Goal: Transaction & Acquisition: Purchase product/service

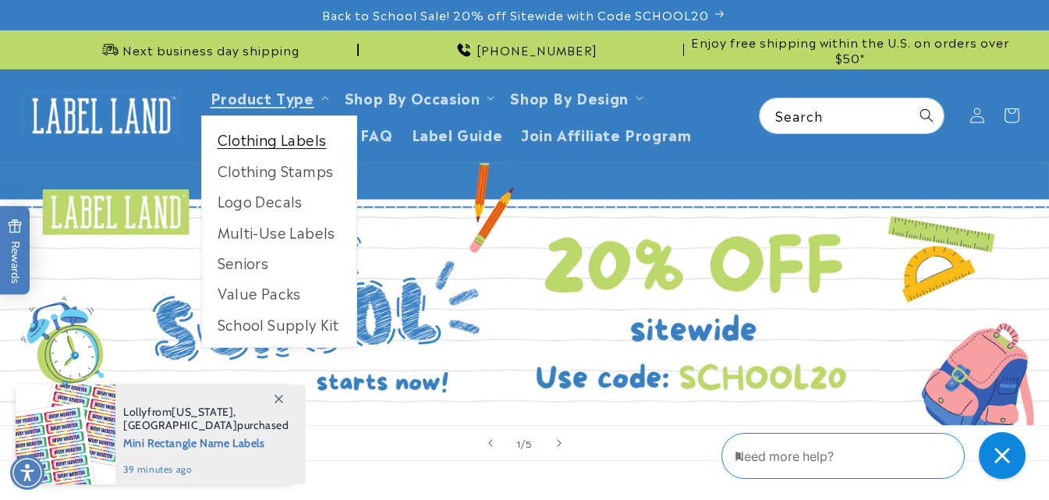
click at [289, 138] on link "Clothing Labels" at bounding box center [279, 139] width 154 height 30
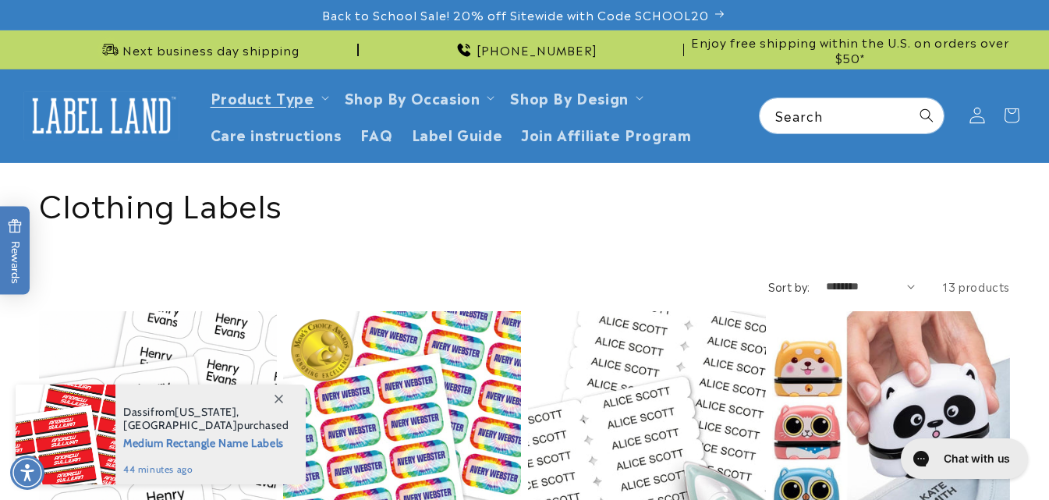
click at [979, 116] on icon at bounding box center [976, 116] width 16 height 16
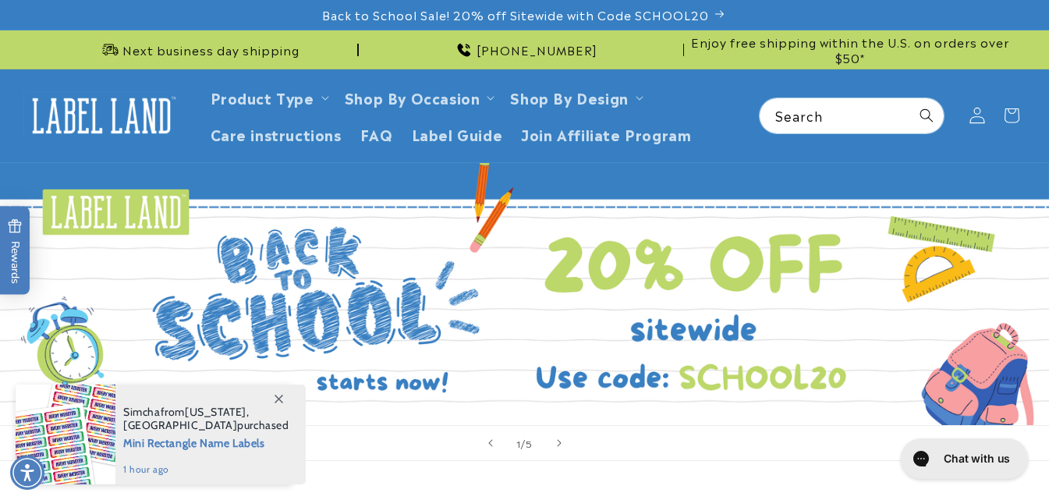
click at [976, 113] on icon at bounding box center [976, 116] width 16 height 16
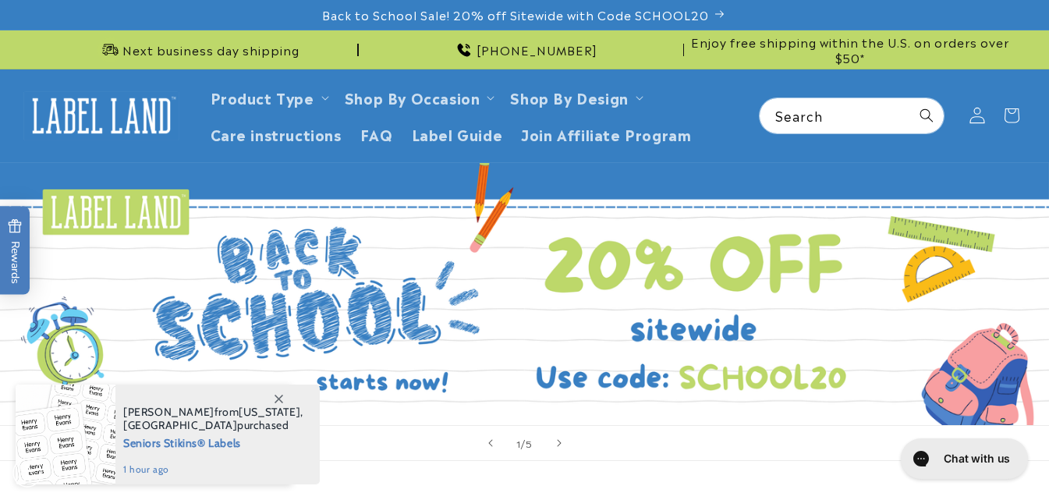
click at [977, 114] on icon at bounding box center [976, 116] width 15 height 16
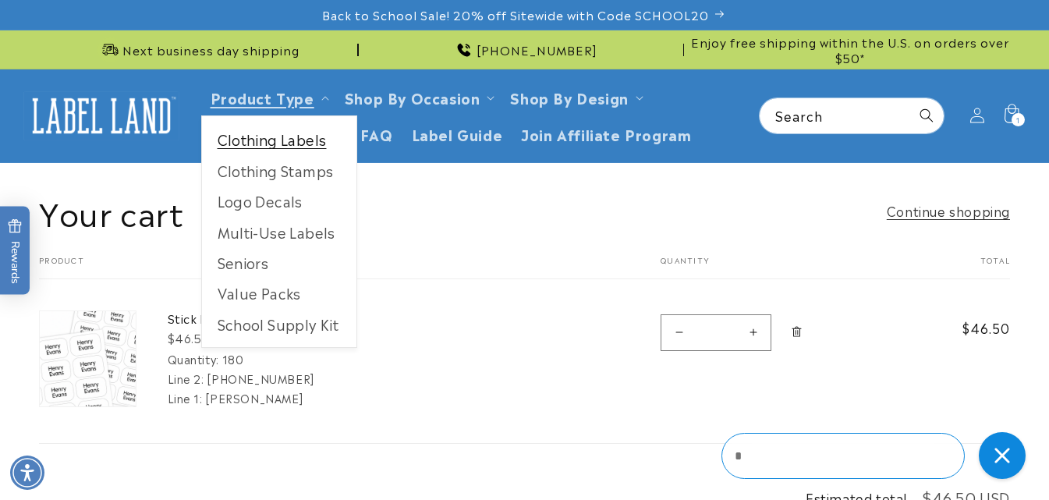
click at [277, 145] on link "Clothing Labels" at bounding box center [279, 139] width 154 height 30
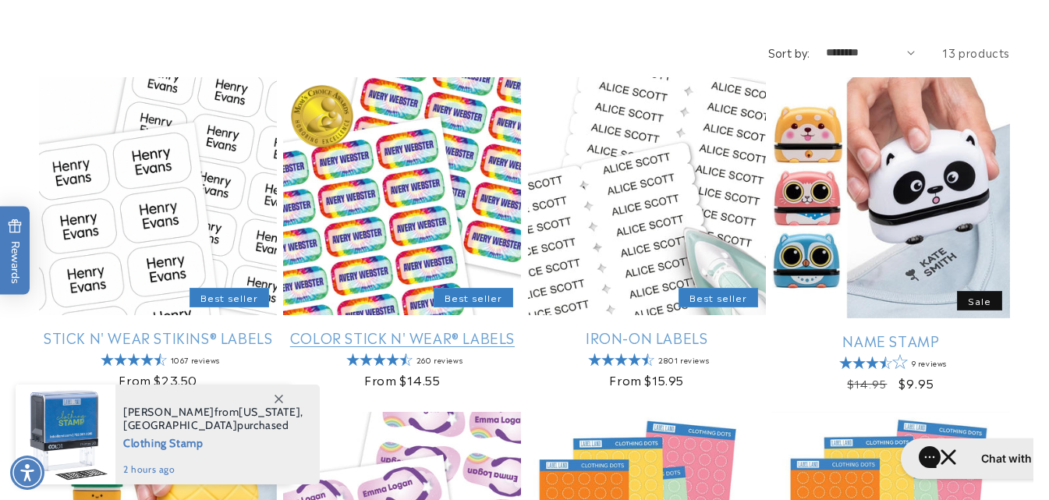
scroll to position [312, 0]
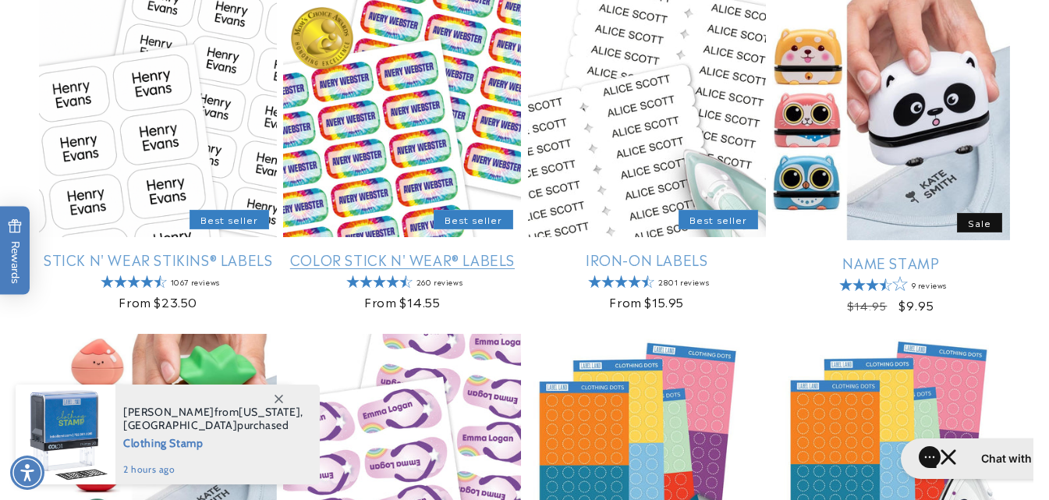
click at [398, 262] on link "Color Stick N' Wear® Labels" at bounding box center [402, 259] width 238 height 18
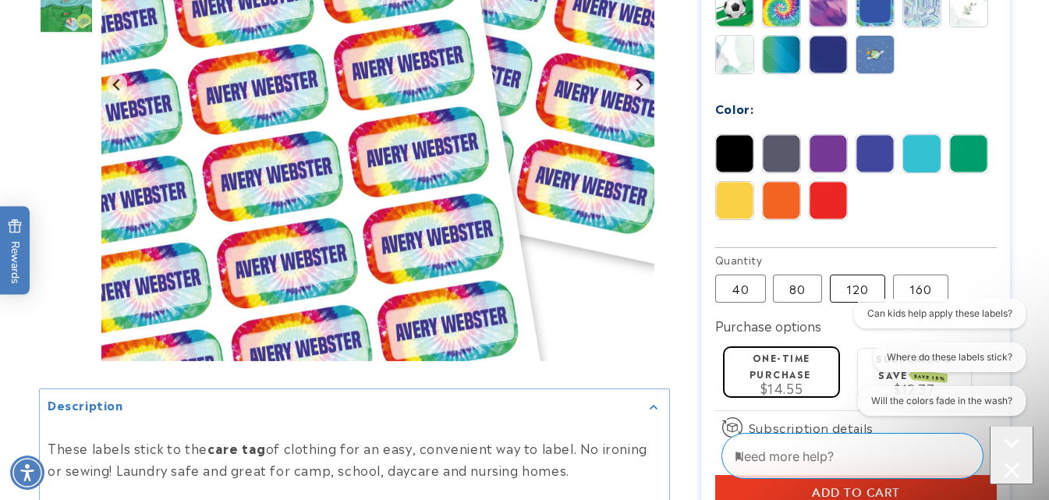
click at [862, 287] on label "120 Variant sold out or unavailable" at bounding box center [857, 288] width 55 height 28
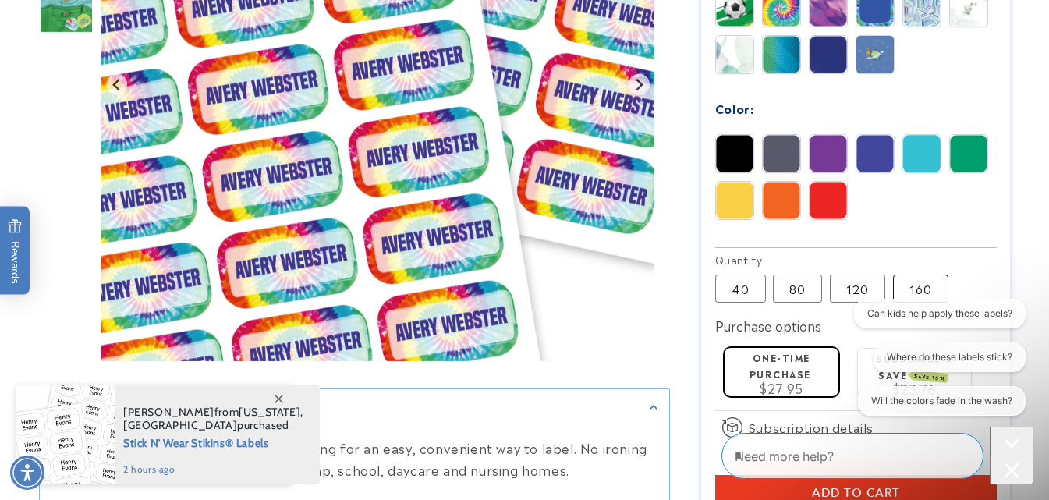
click at [908, 285] on label "160 Variant sold out or unavailable" at bounding box center [920, 288] width 55 height 28
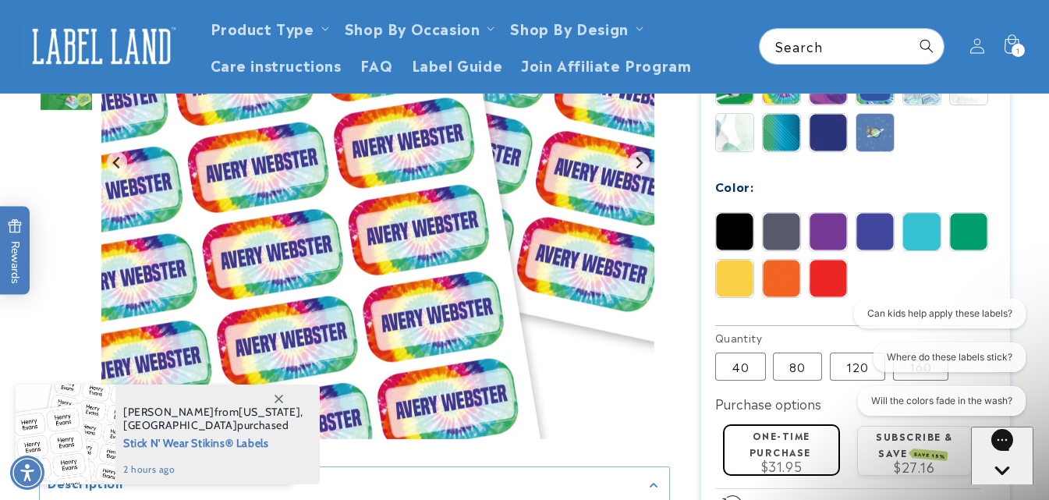
scroll to position [936, 0]
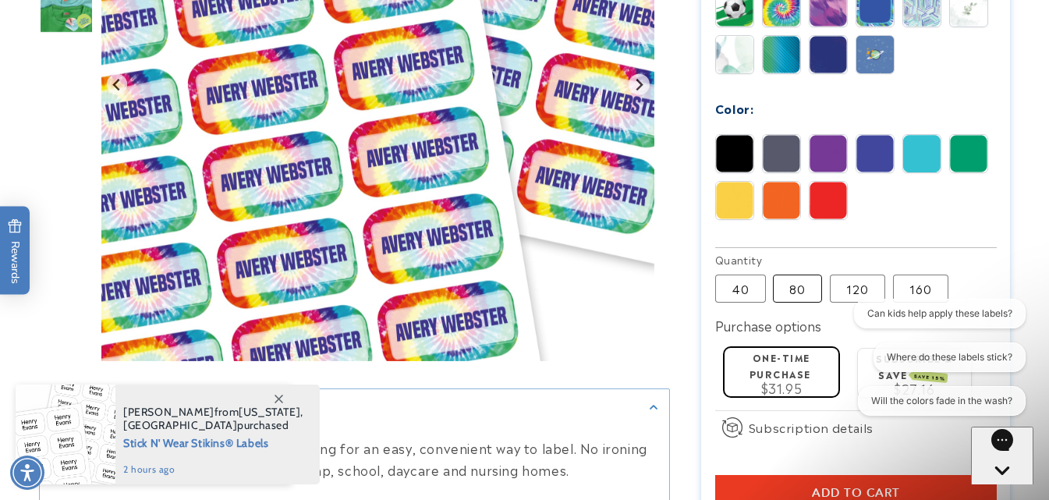
drag, startPoint x: 790, startPoint y: 293, endPoint x: 780, endPoint y: 292, distance: 9.4
click at [790, 292] on label "80 Variant sold out or unavailable" at bounding box center [797, 288] width 49 height 28
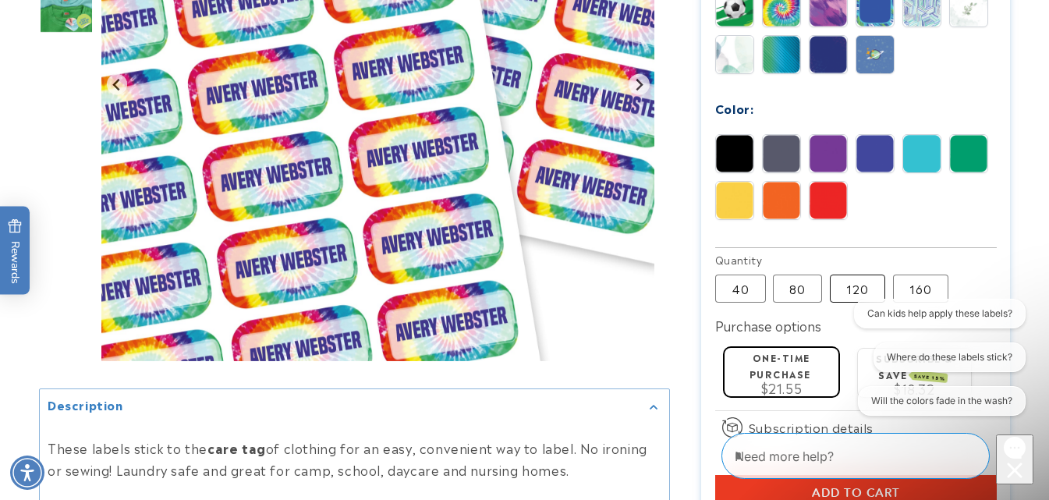
click at [859, 294] on label "120 Variant sold out or unavailable" at bounding box center [857, 288] width 55 height 28
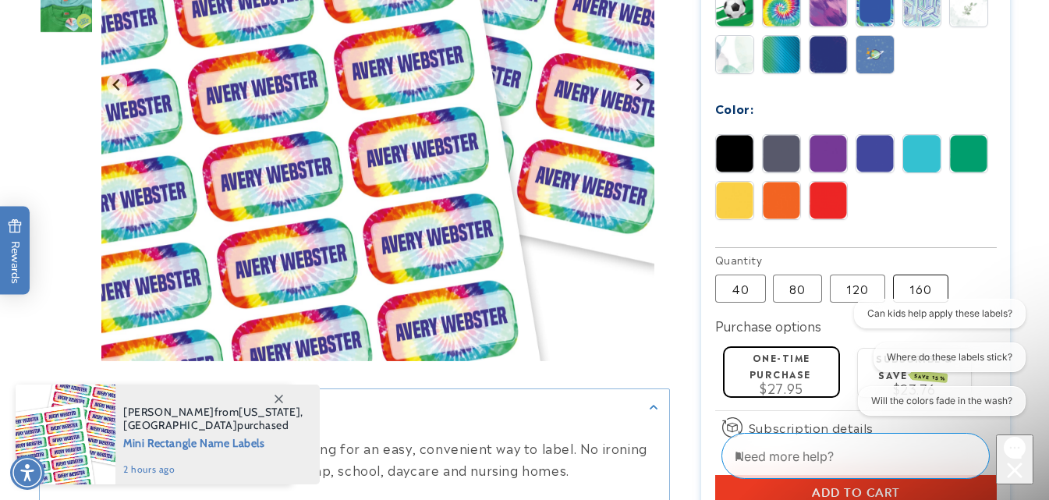
click at [917, 295] on label "160 Variant sold out or unavailable" at bounding box center [920, 288] width 55 height 28
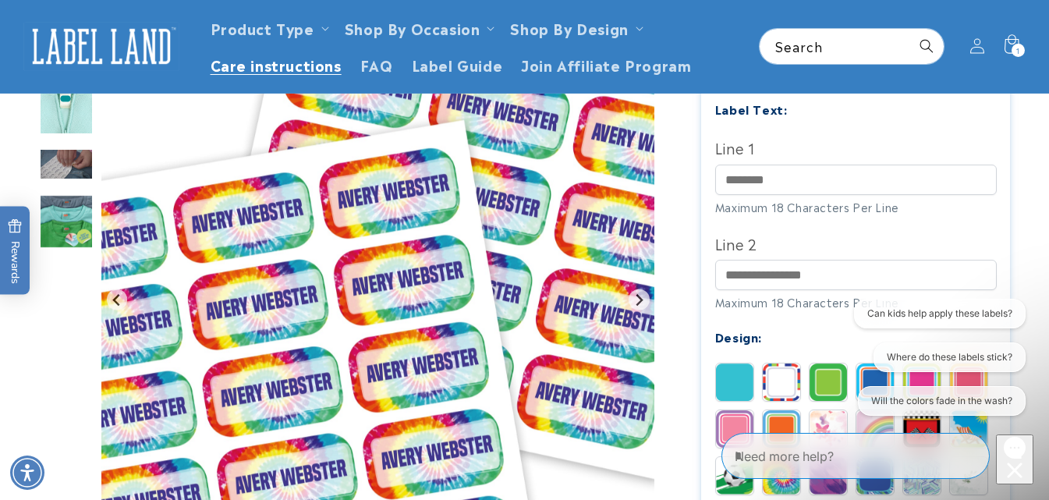
scroll to position [390, 0]
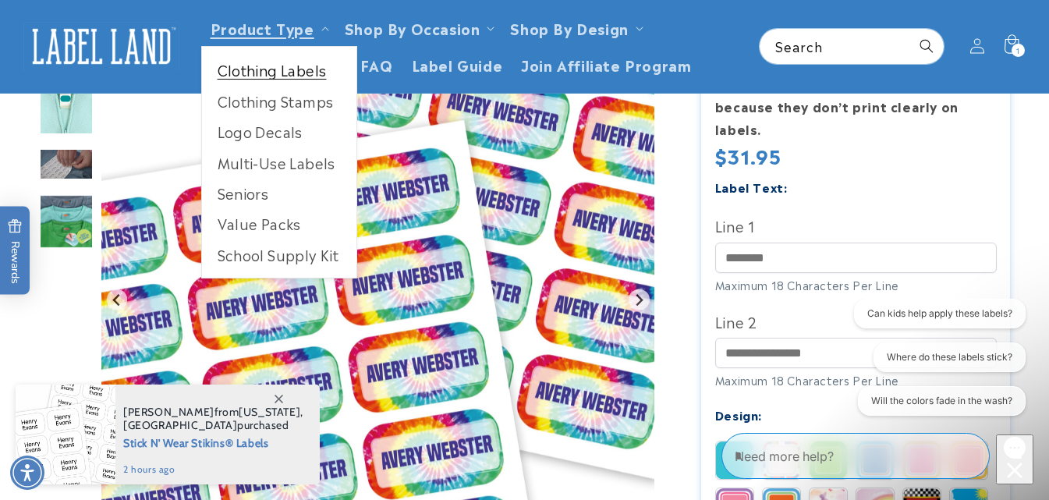
click at [243, 69] on link "Clothing Labels" at bounding box center [279, 70] width 154 height 30
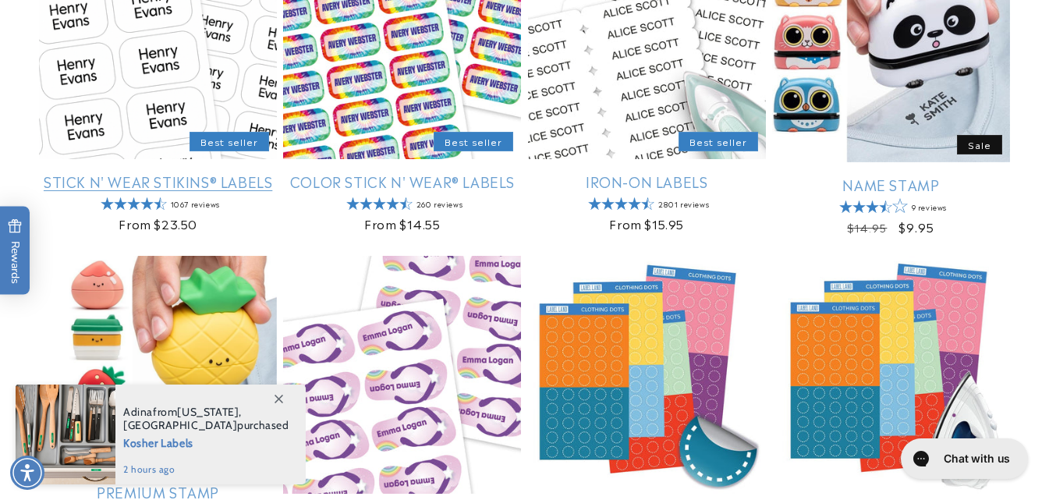
scroll to position [468, 0]
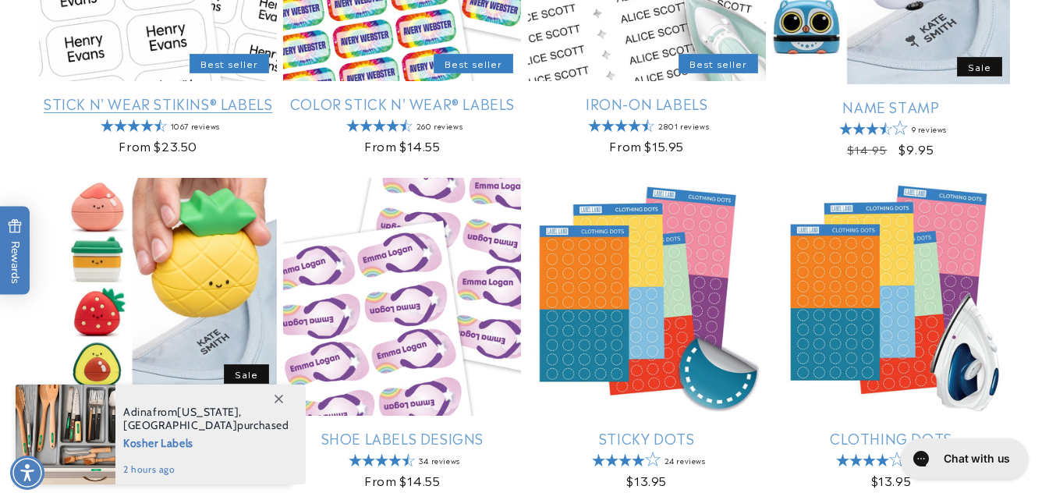
click at [134, 110] on link "Stick N' Wear Stikins® Labels" at bounding box center [158, 103] width 238 height 18
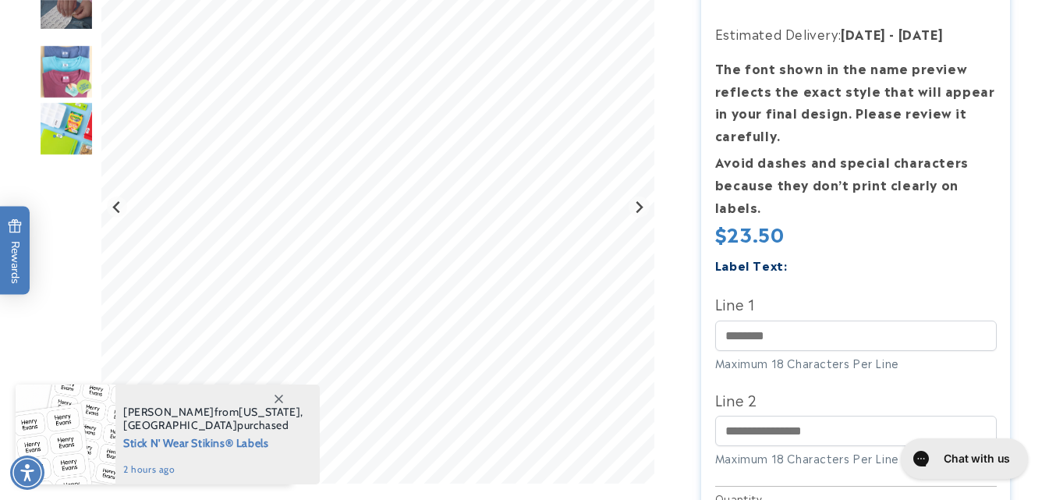
scroll to position [468, 0]
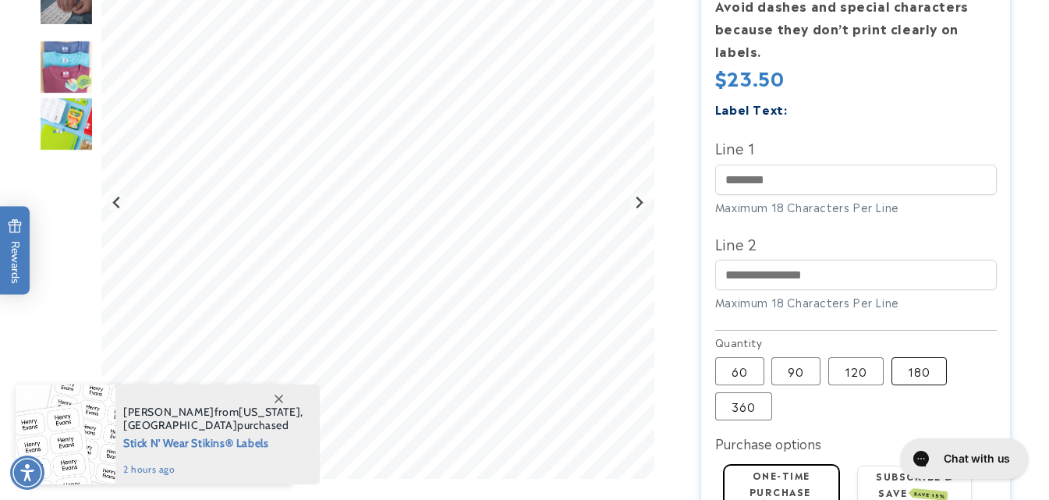
click at [911, 377] on label "180 Variant sold out or unavailable" at bounding box center [918, 371] width 55 height 28
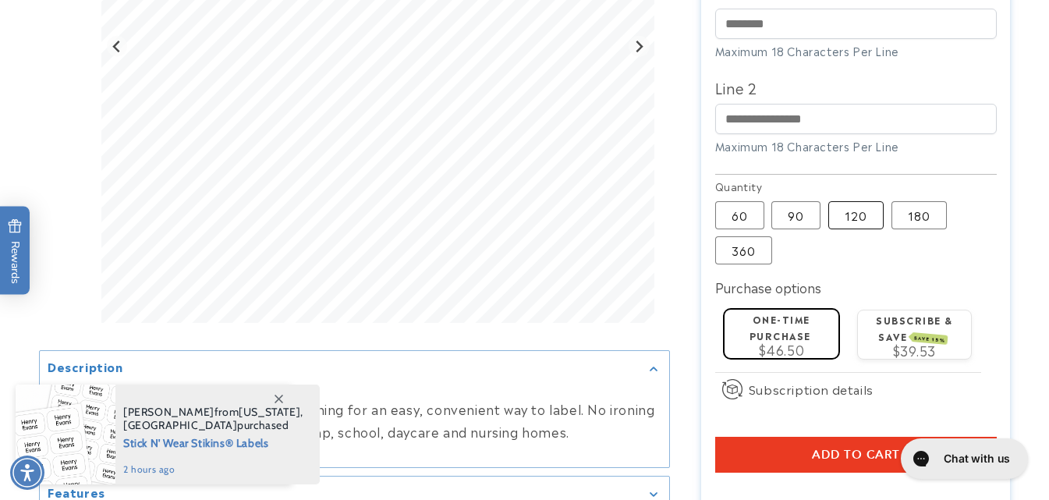
click at [848, 217] on label "120 Variant sold out or unavailable" at bounding box center [855, 215] width 55 height 28
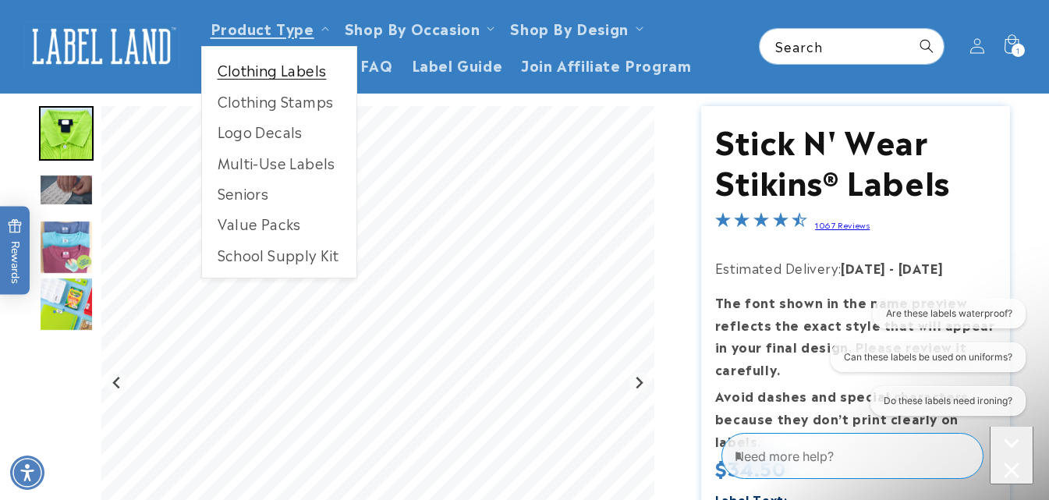
click at [253, 75] on link "Clothing Labels" at bounding box center [279, 70] width 154 height 30
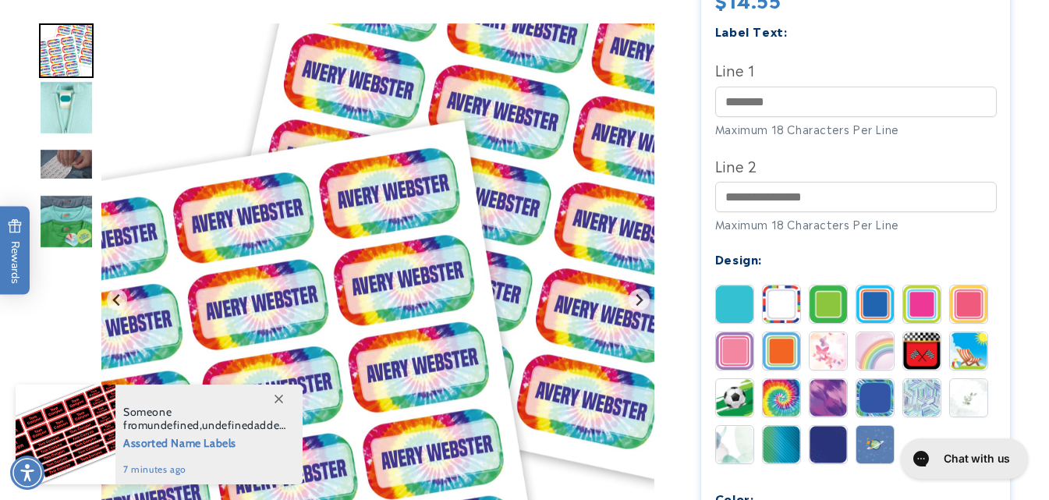
scroll to position [624, 0]
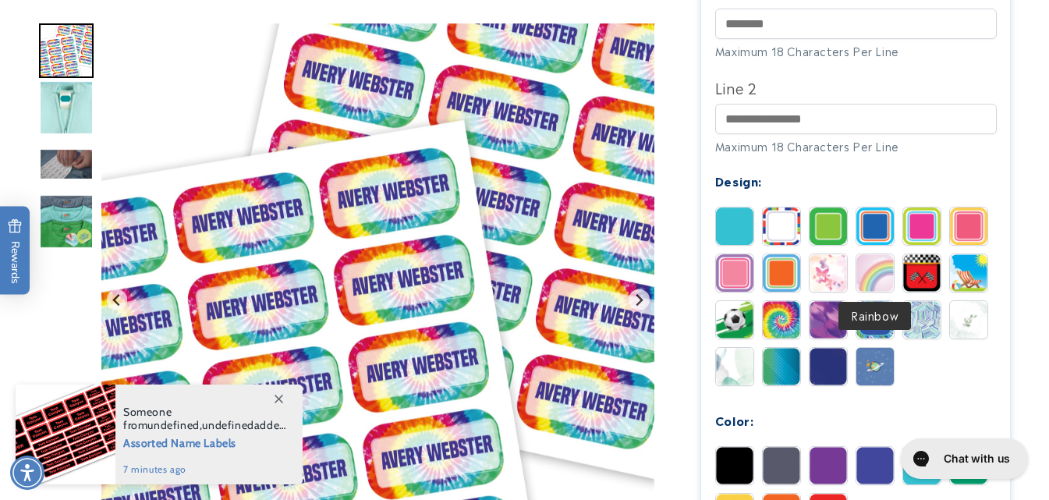
click at [867, 275] on img at bounding box center [874, 272] width 37 height 37
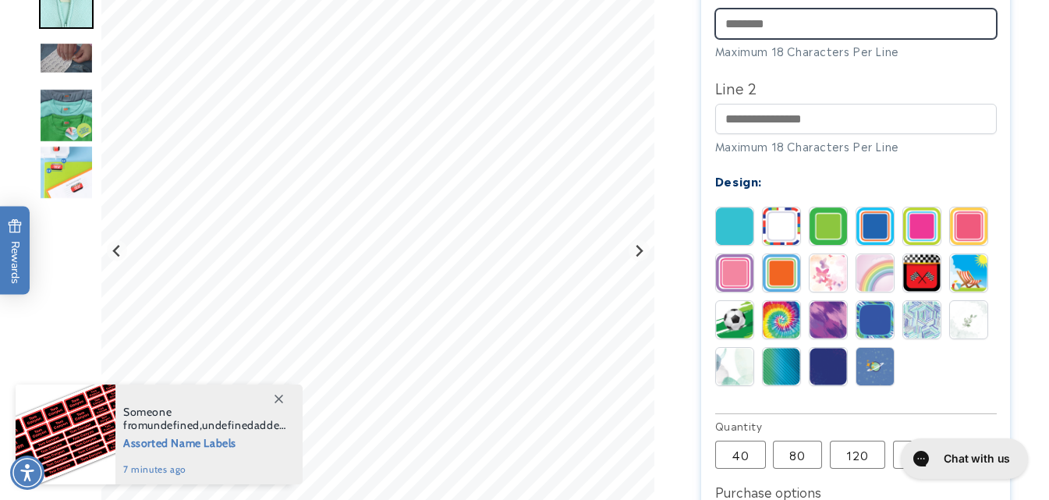
click at [743, 25] on input "Line 1" at bounding box center [855, 24] width 281 height 30
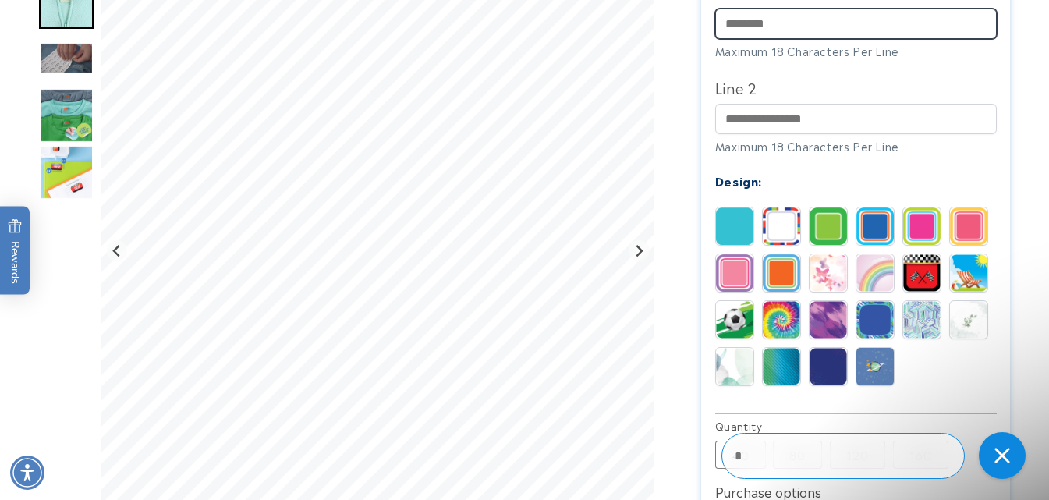
scroll to position [0, 0]
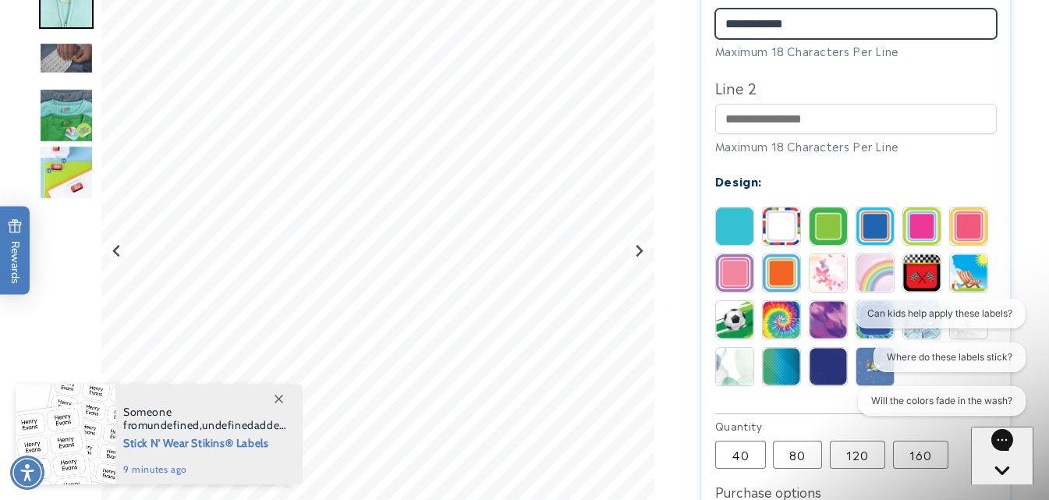
type input "**********"
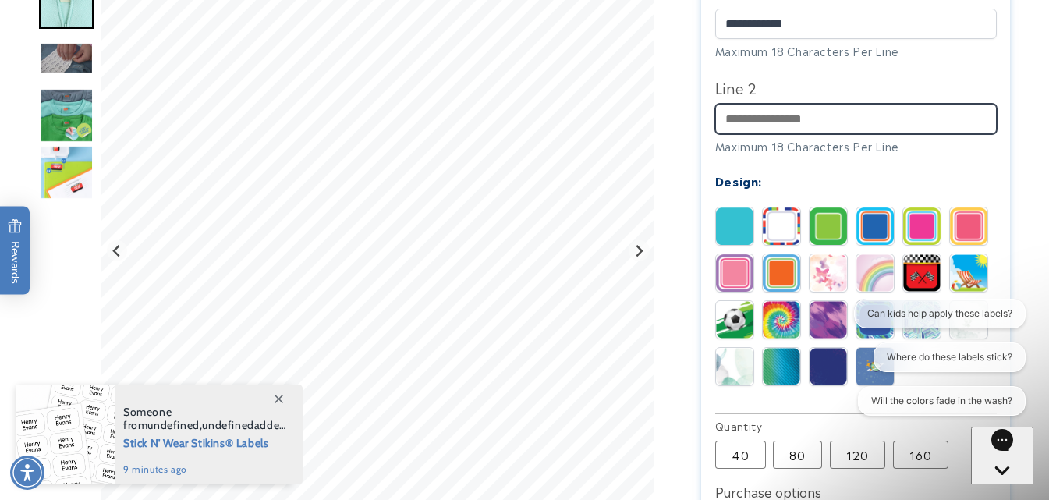
click at [767, 125] on input "Line 2" at bounding box center [855, 119] width 281 height 30
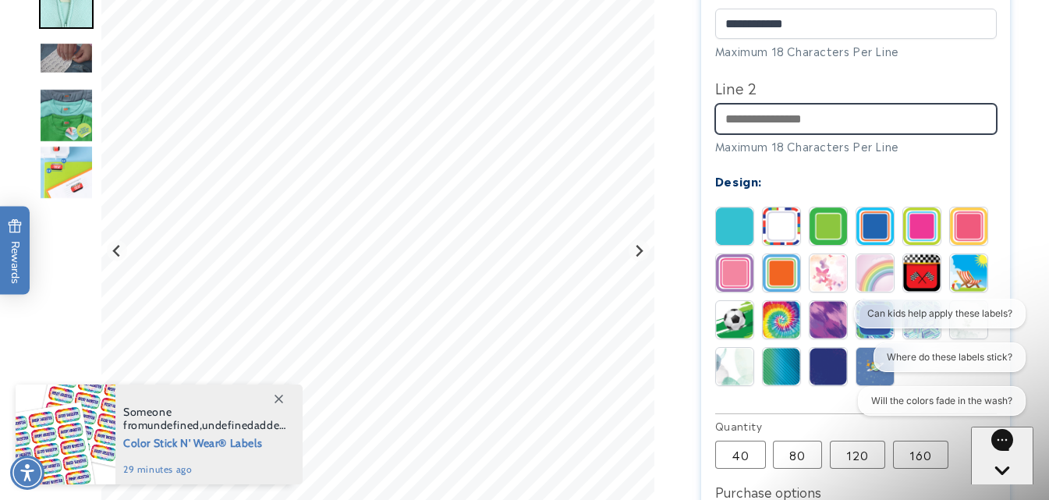
click at [779, 117] on input "Line 2" at bounding box center [855, 119] width 281 height 30
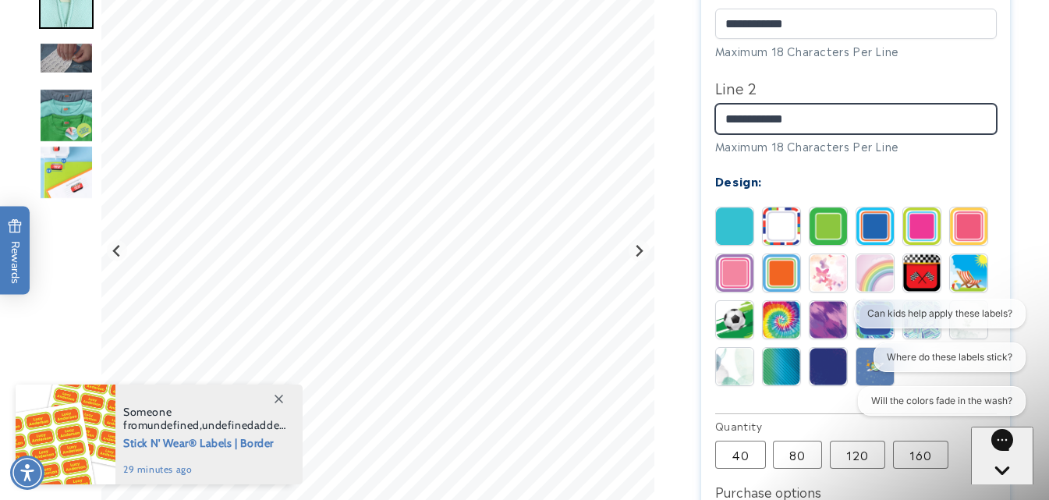
click at [773, 123] on input "**********" at bounding box center [855, 119] width 281 height 30
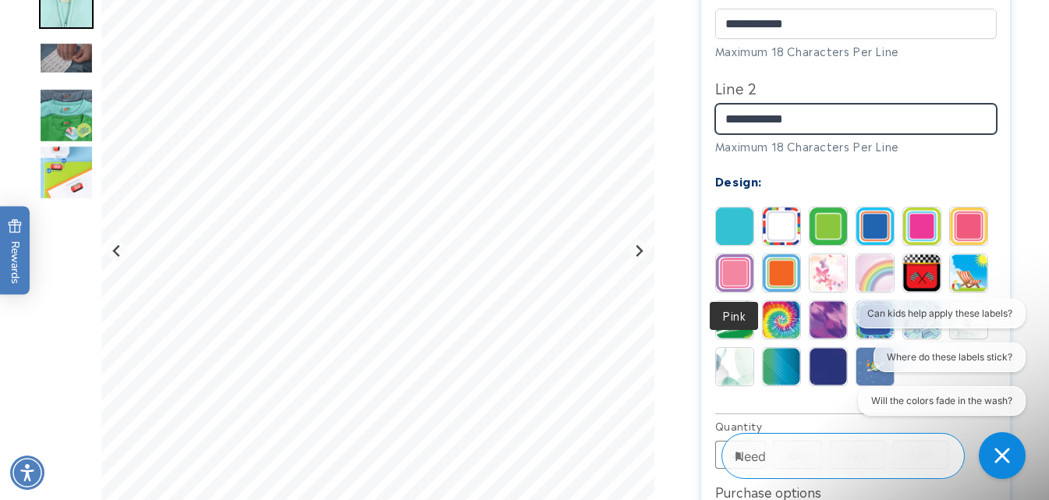
type input "**********"
click at [731, 277] on img at bounding box center [734, 272] width 37 height 37
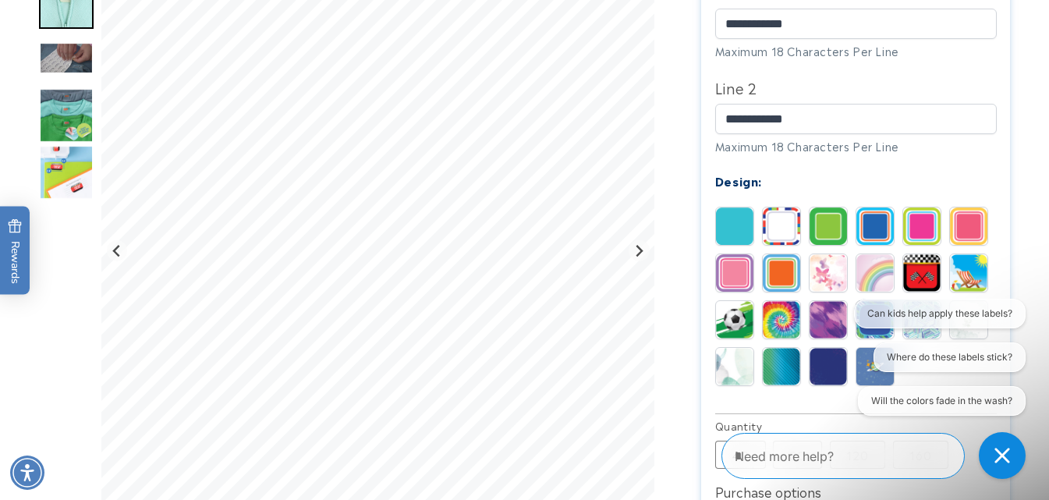
scroll to position [702, 0]
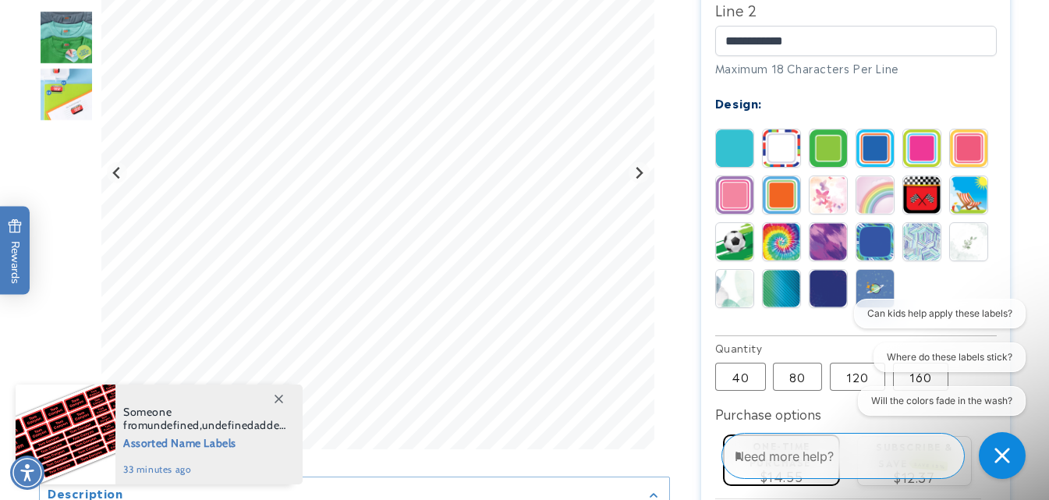
click at [968, 199] on img at bounding box center [968, 194] width 37 height 37
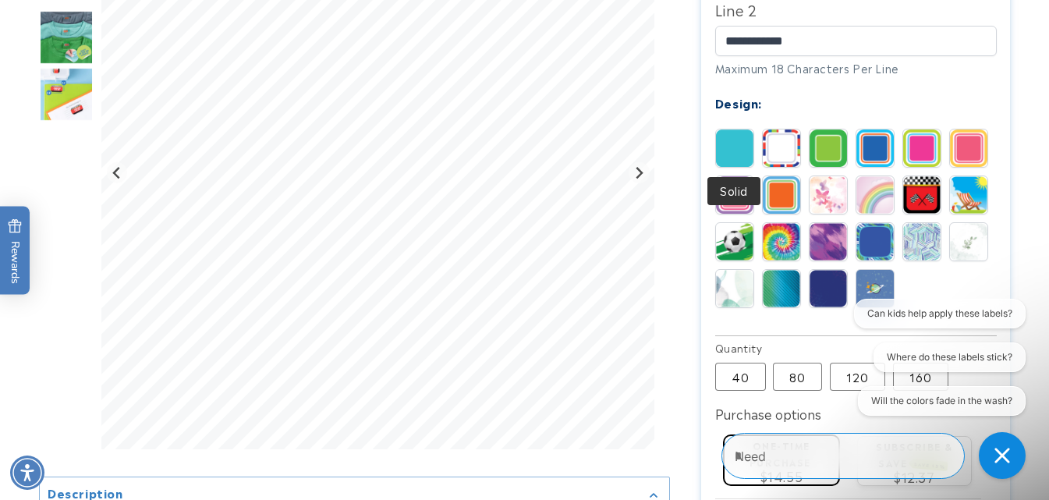
click at [737, 153] on img at bounding box center [734, 147] width 37 height 37
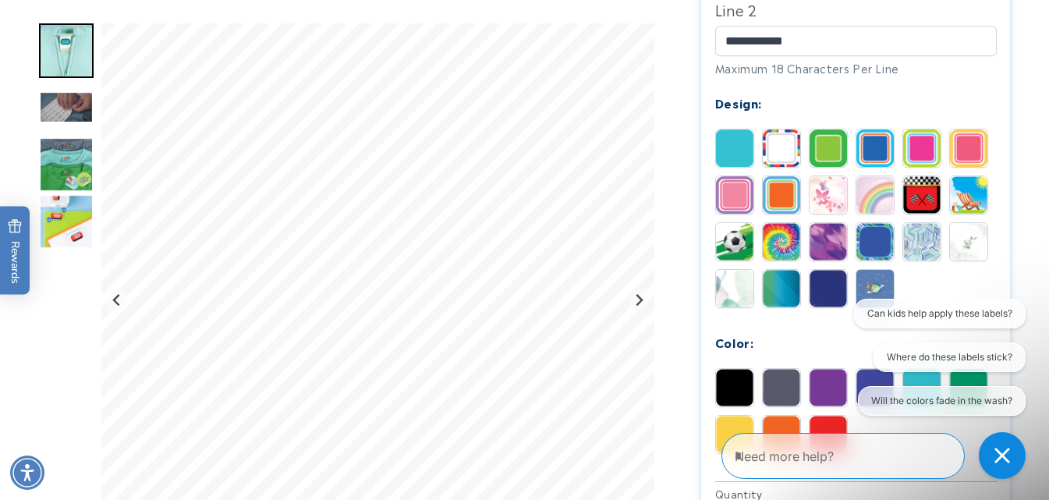
click at [820, 144] on img at bounding box center [827, 147] width 37 height 37
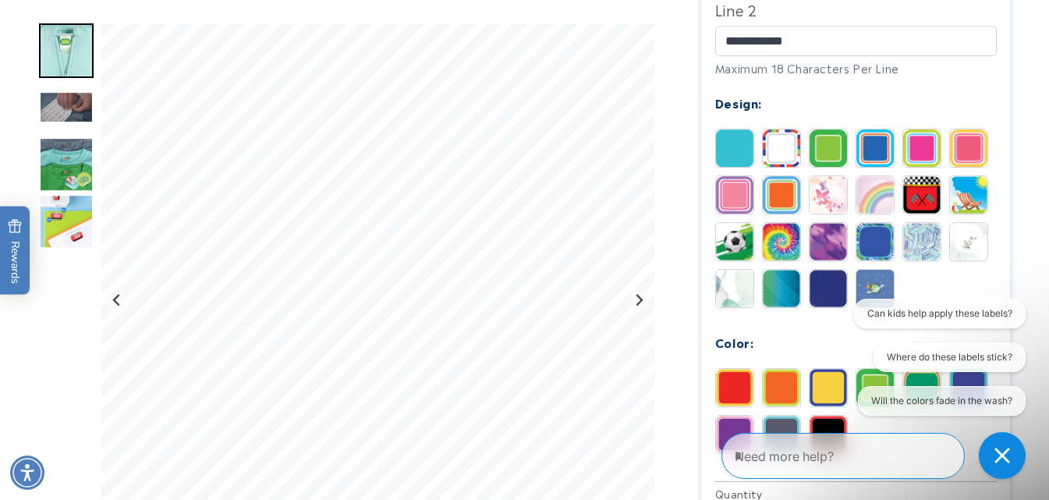
click at [922, 156] on img at bounding box center [921, 147] width 37 height 37
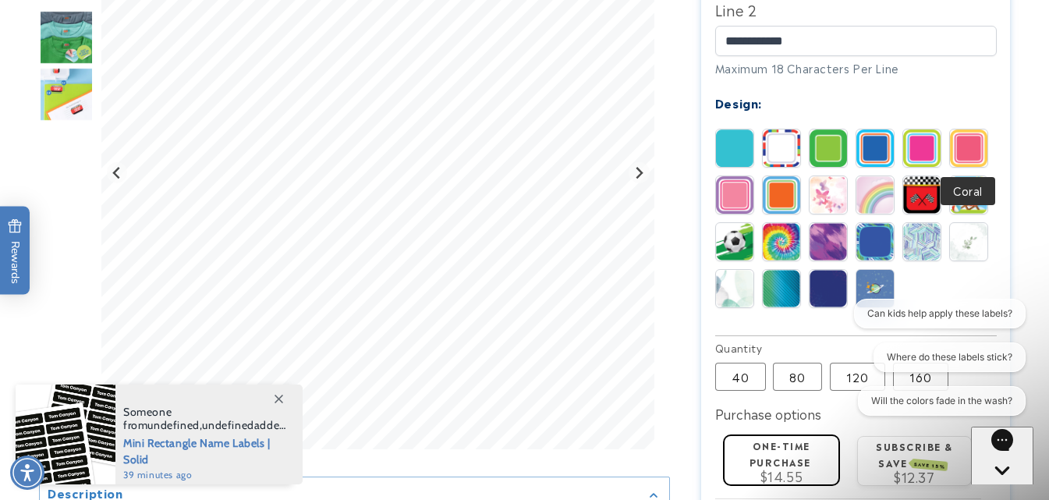
click at [967, 147] on img at bounding box center [968, 147] width 37 height 37
click at [733, 193] on img at bounding box center [734, 194] width 37 height 37
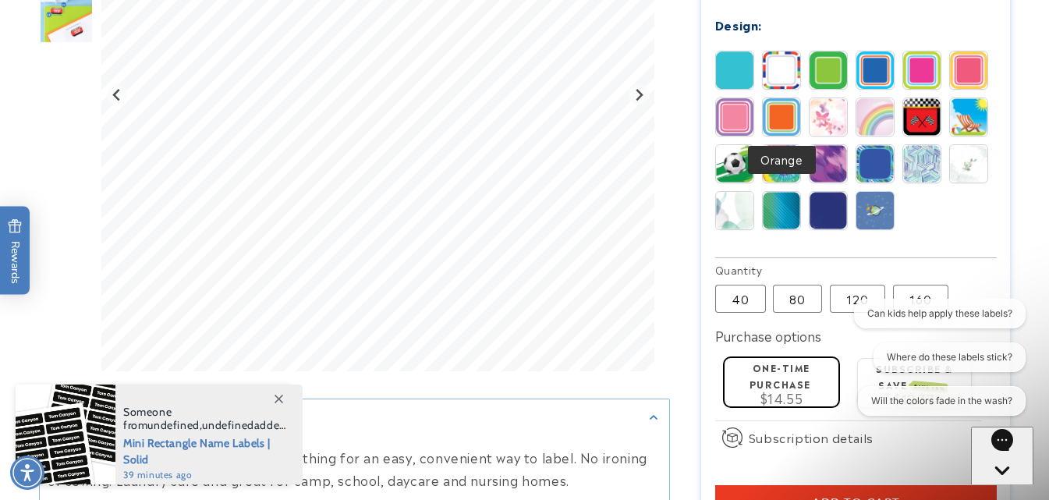
click at [790, 123] on img at bounding box center [781, 116] width 37 height 37
click at [828, 121] on img at bounding box center [827, 116] width 37 height 37
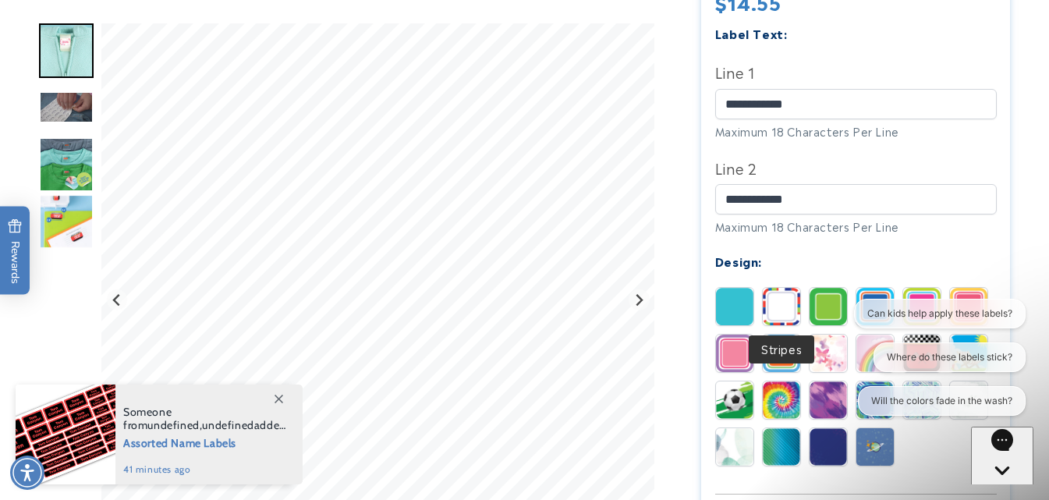
scroll to position [699, 0]
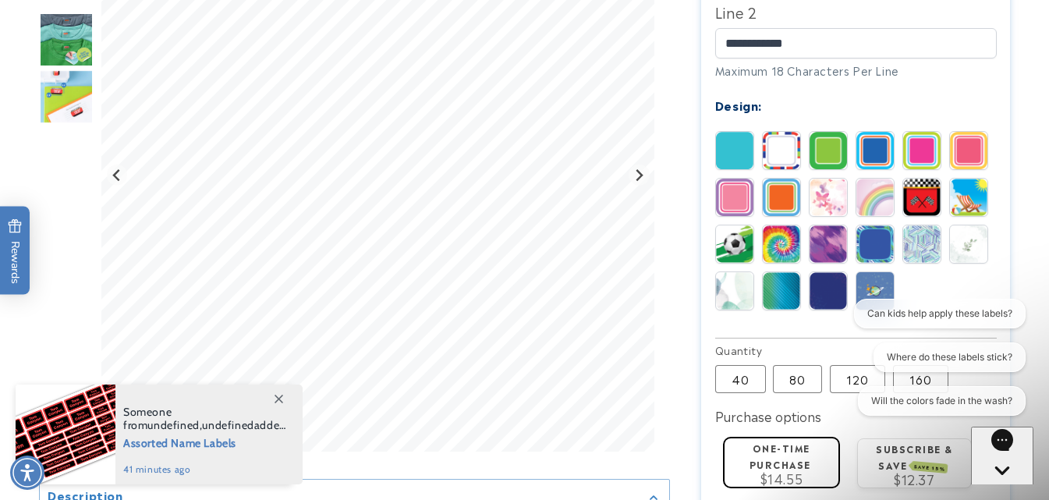
click at [855, 377] on div "Can kids help apply these labels? Where do these labels stick? Will the colors …" at bounding box center [937, 360] width 178 height 123
click at [858, 377] on div "Can kids help apply these labels? Where do these labels stick? Will the colors …" at bounding box center [937, 360] width 178 height 123
drag, startPoint x: 1002, startPoint y: 448, endPoint x: 996, endPoint y: 441, distance: 8.9
click at [1001, 490] on icon "Gorgias live chat" at bounding box center [1002, 498] width 16 height 16
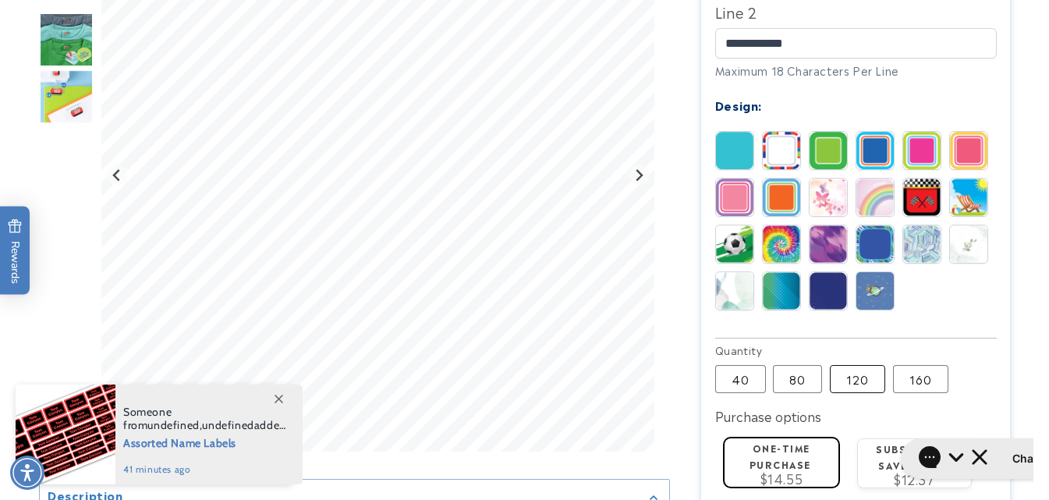
click at [858, 384] on label "120 Variant sold out or unavailable" at bounding box center [857, 379] width 55 height 28
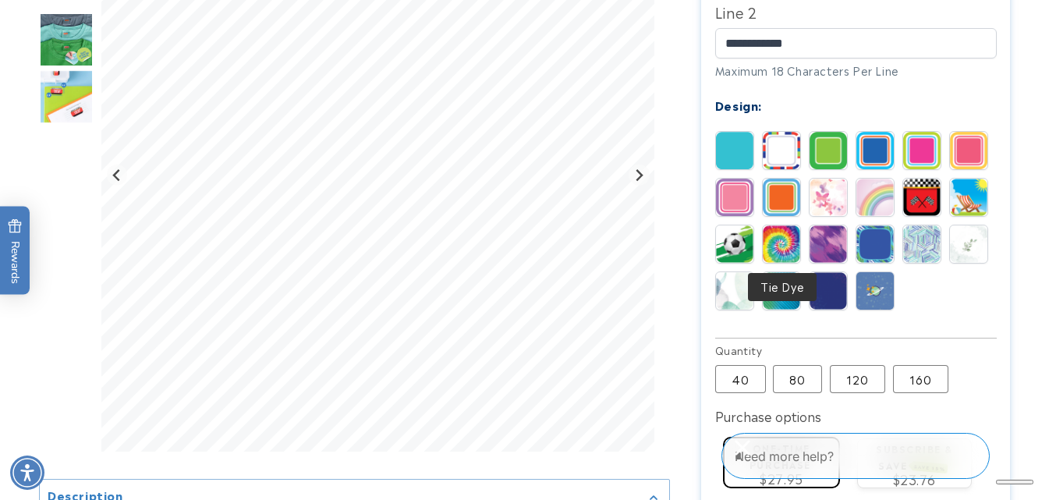
click at [783, 243] on img at bounding box center [781, 243] width 37 height 37
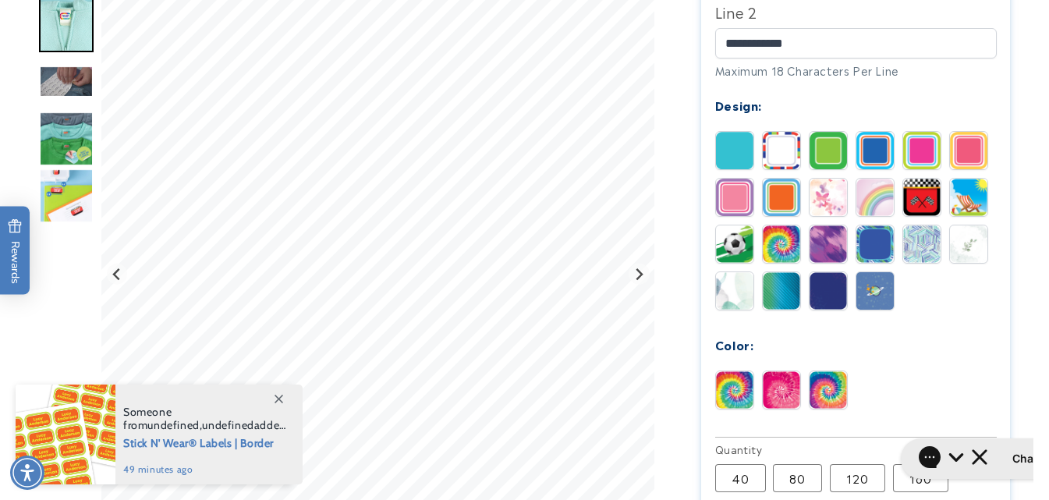
click at [827, 249] on img at bounding box center [827, 243] width 37 height 37
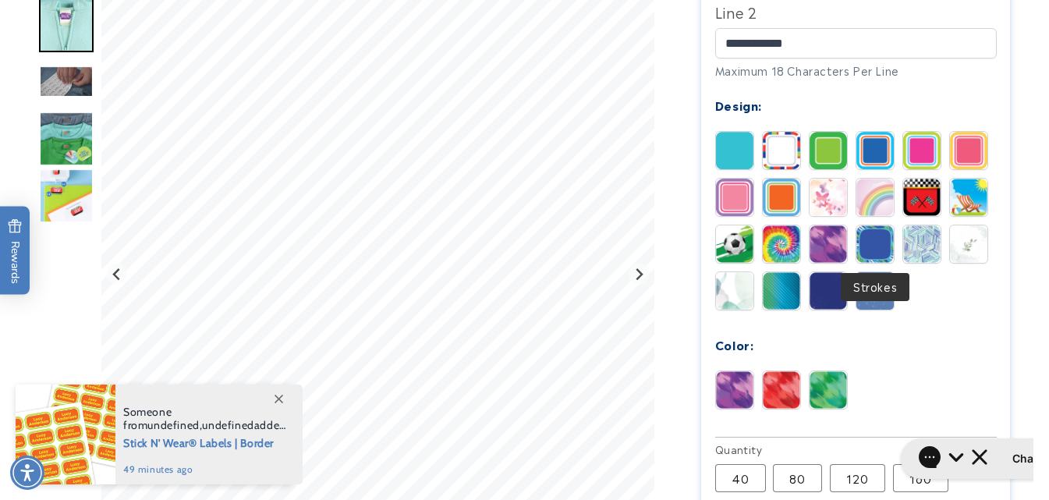
click at [878, 251] on img at bounding box center [874, 243] width 37 height 37
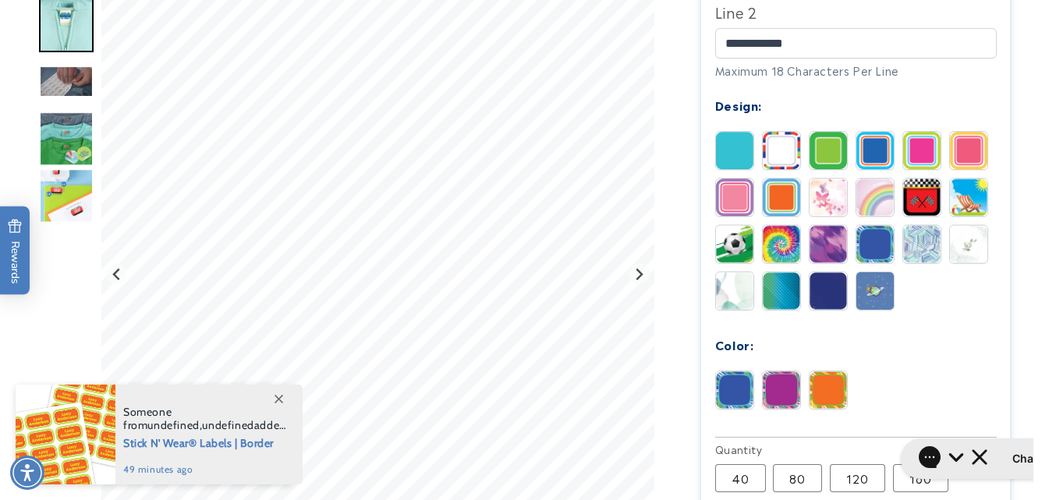
click at [913, 250] on img at bounding box center [921, 243] width 37 height 37
click at [959, 247] on img at bounding box center [968, 243] width 37 height 37
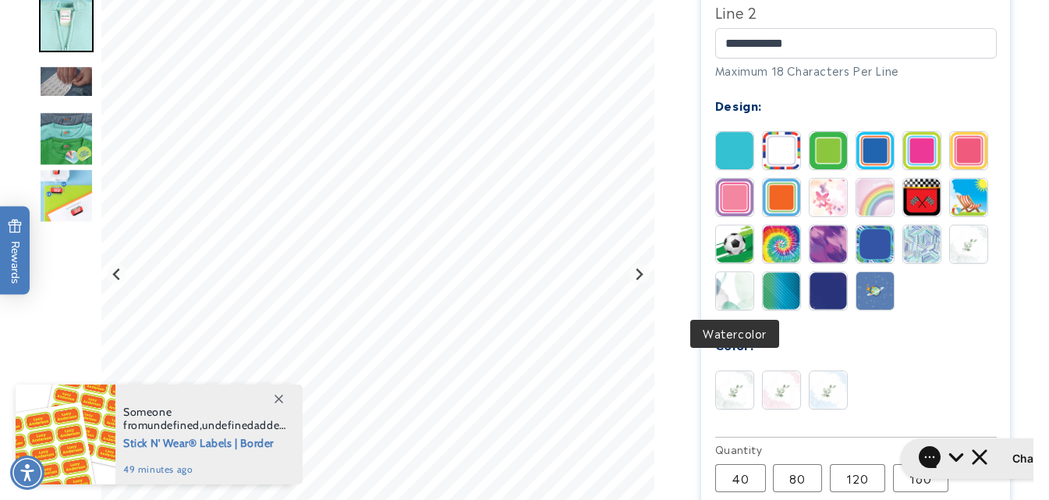
click at [728, 293] on img at bounding box center [734, 290] width 37 height 37
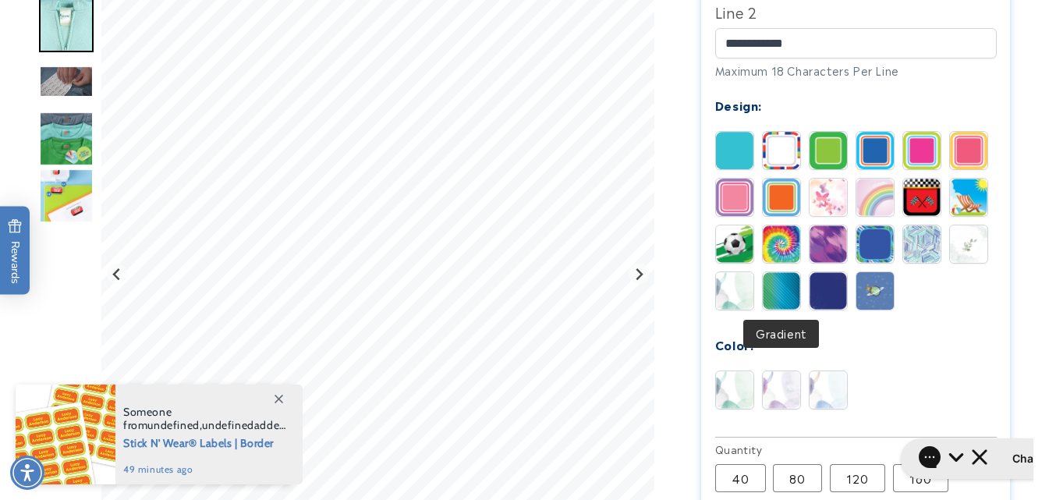
click at [767, 295] on img at bounding box center [781, 290] width 37 height 37
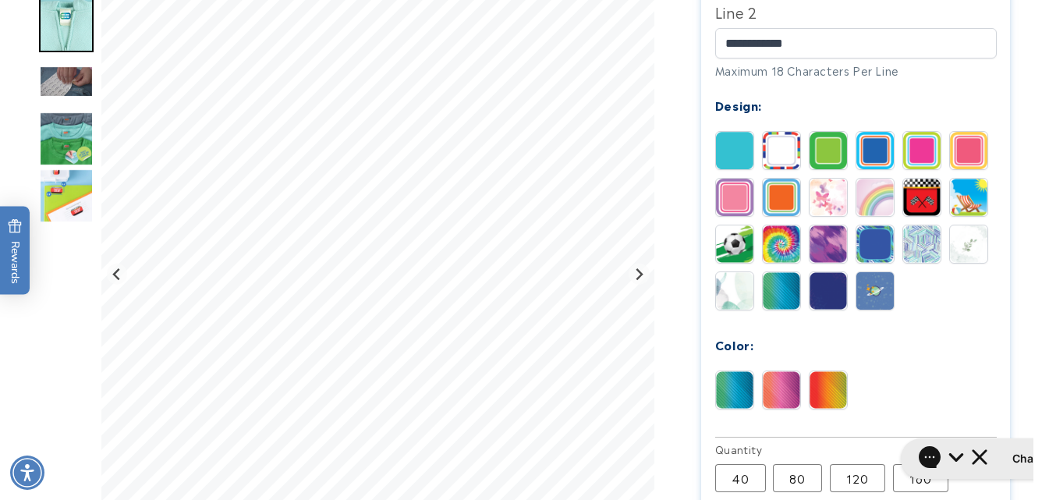
click at [822, 296] on img at bounding box center [827, 290] width 37 height 37
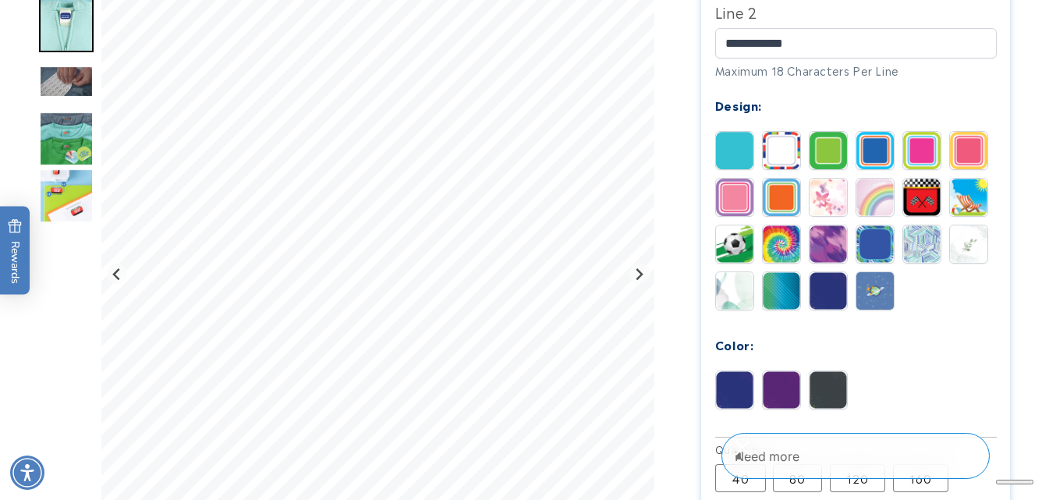
click at [868, 296] on img at bounding box center [874, 290] width 37 height 37
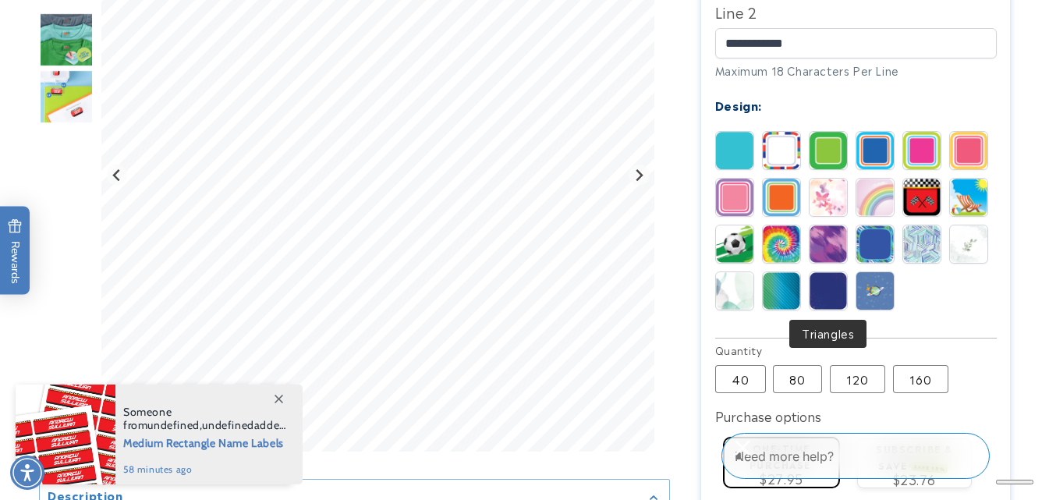
click at [832, 292] on img at bounding box center [827, 290] width 37 height 37
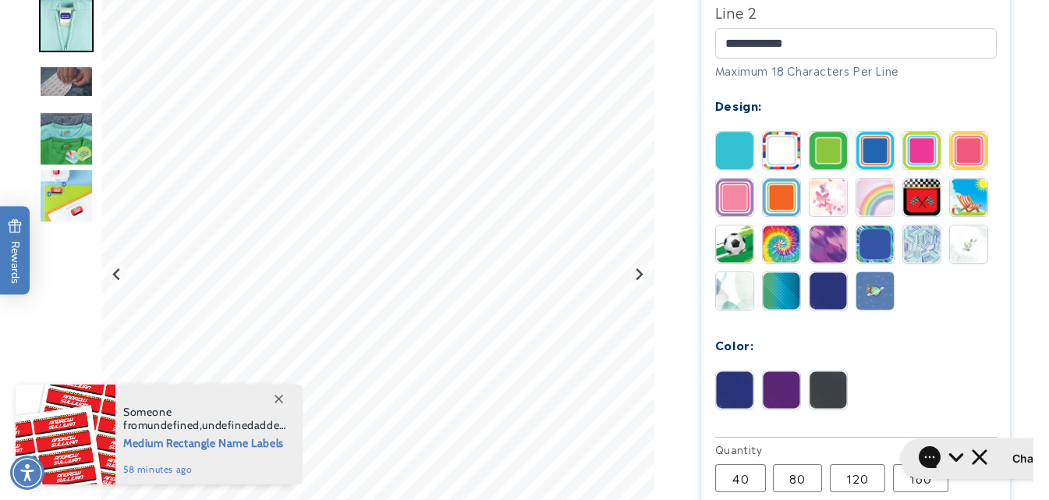
click at [788, 250] on img at bounding box center [781, 243] width 37 height 37
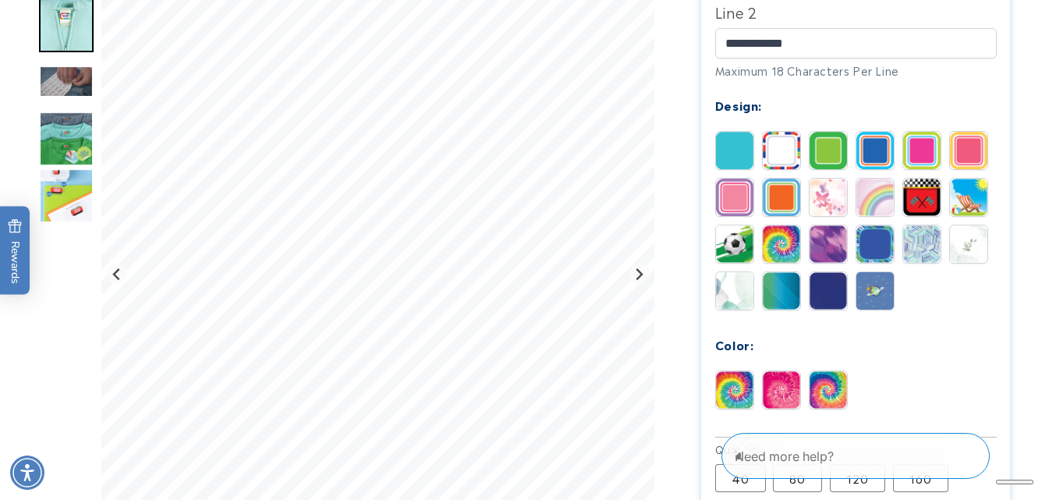
scroll to position [777, 0]
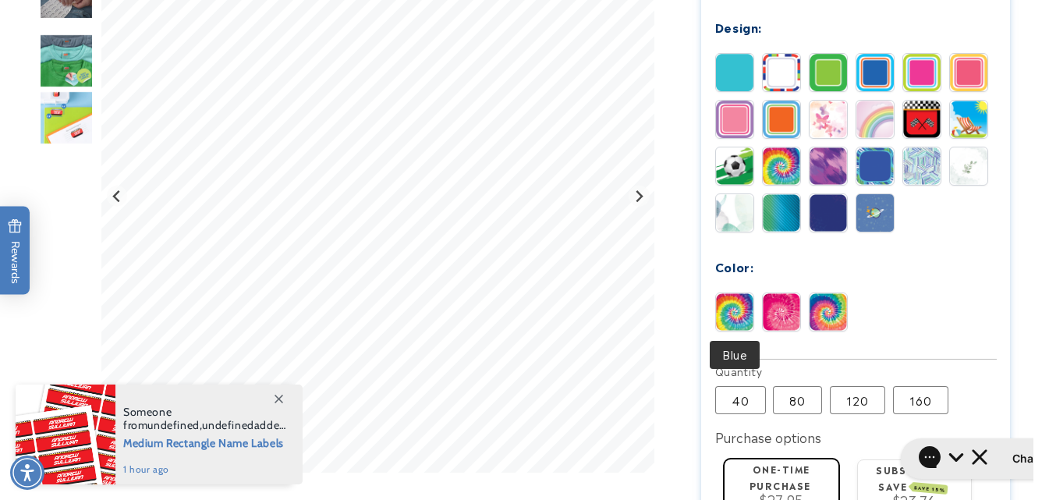
click at [741, 315] on img at bounding box center [734, 311] width 37 height 37
click at [783, 319] on img at bounding box center [781, 311] width 37 height 37
click at [819, 317] on img at bounding box center [827, 311] width 37 height 37
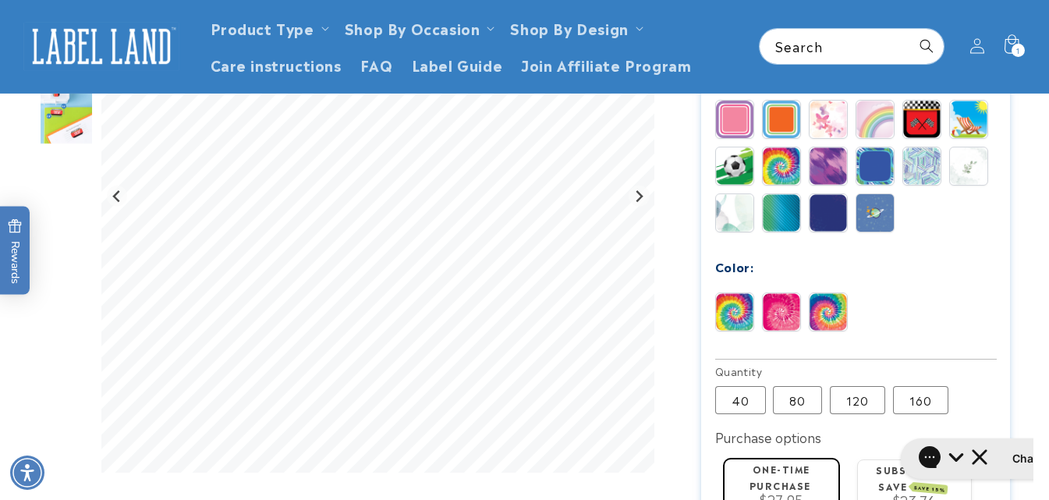
scroll to position [699, 0]
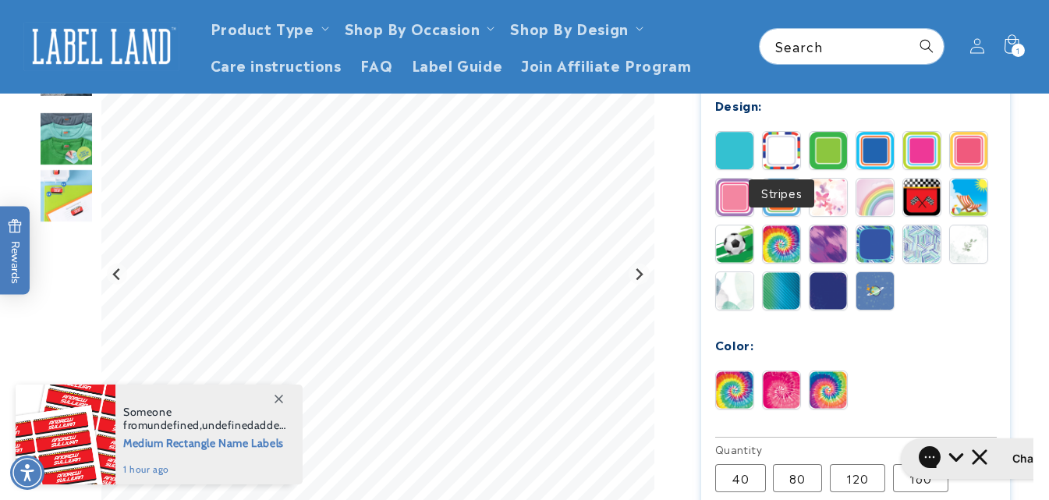
click at [778, 161] on img at bounding box center [781, 150] width 37 height 37
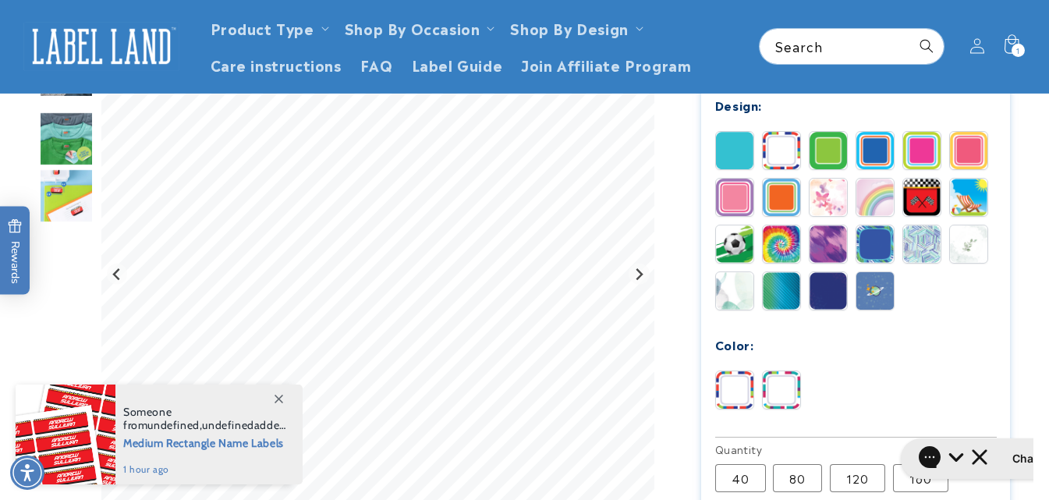
click at [735, 164] on img at bounding box center [734, 150] width 37 height 37
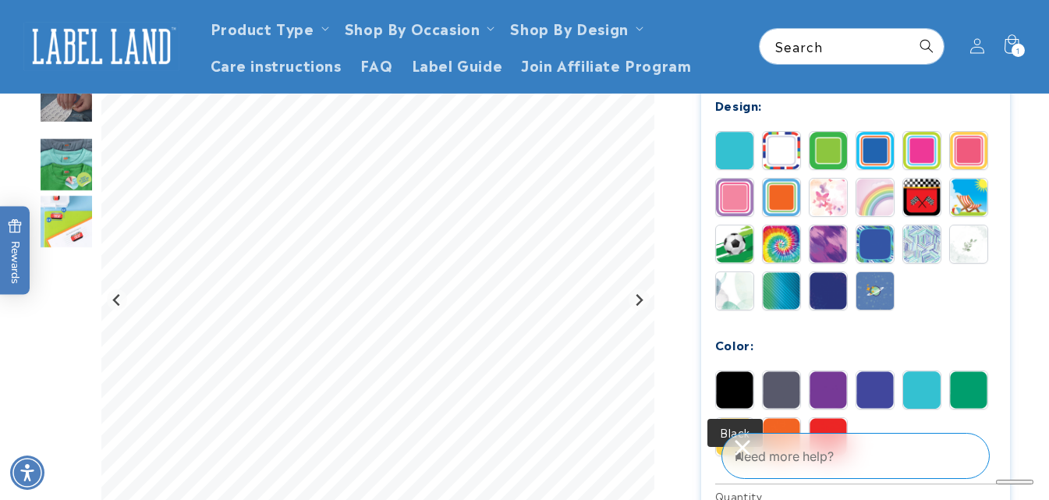
click at [740, 388] on img at bounding box center [734, 389] width 37 height 37
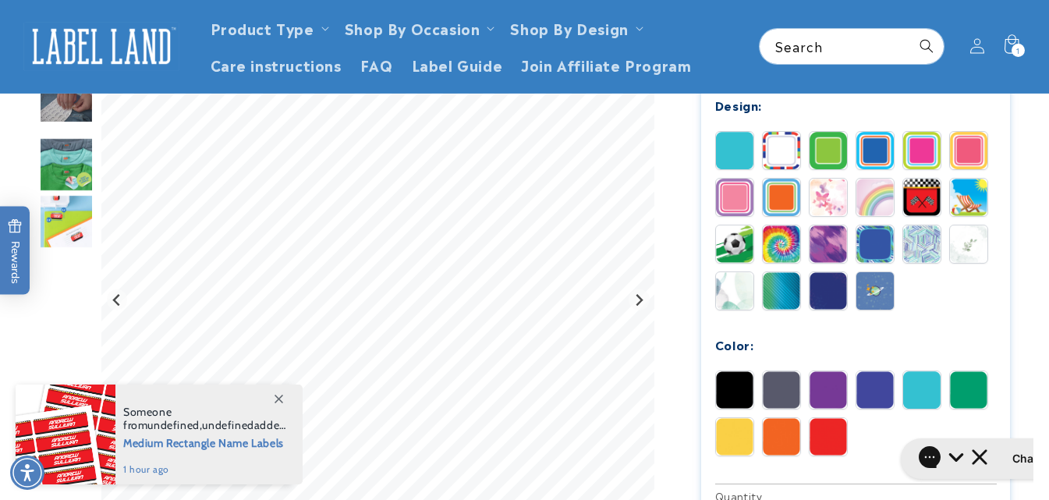
click at [778, 389] on img at bounding box center [781, 389] width 37 height 37
click at [825, 389] on img at bounding box center [827, 389] width 37 height 37
click at [876, 388] on img at bounding box center [874, 389] width 37 height 37
click at [919, 391] on img at bounding box center [921, 389] width 37 height 37
click at [963, 389] on img at bounding box center [968, 389] width 37 height 37
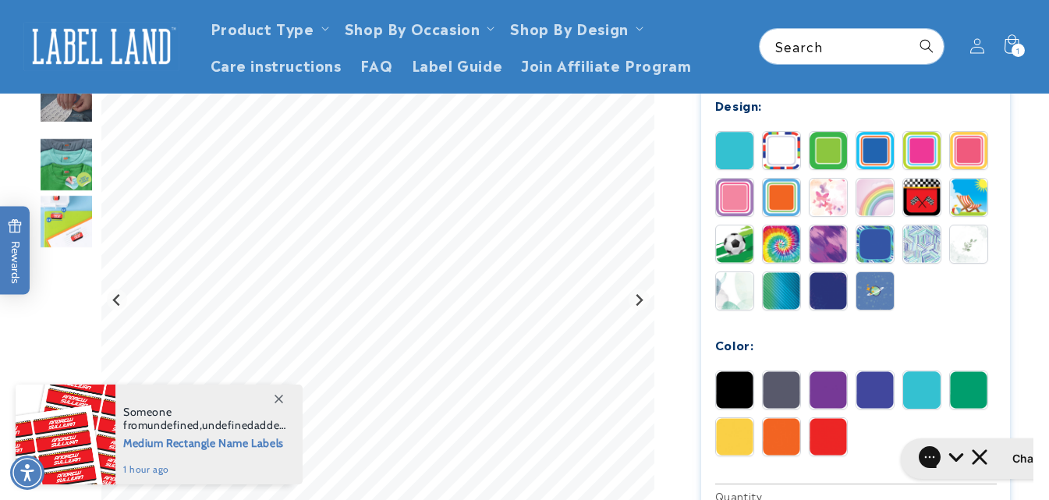
click at [743, 436] on img at bounding box center [734, 436] width 37 height 37
click at [774, 435] on img at bounding box center [781, 436] width 37 height 37
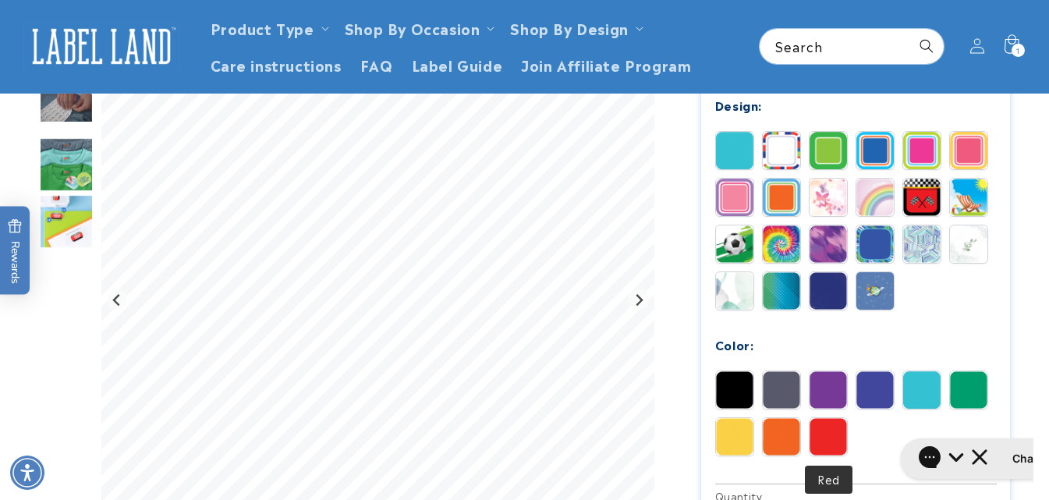
click at [818, 438] on img at bounding box center [827, 436] width 37 height 37
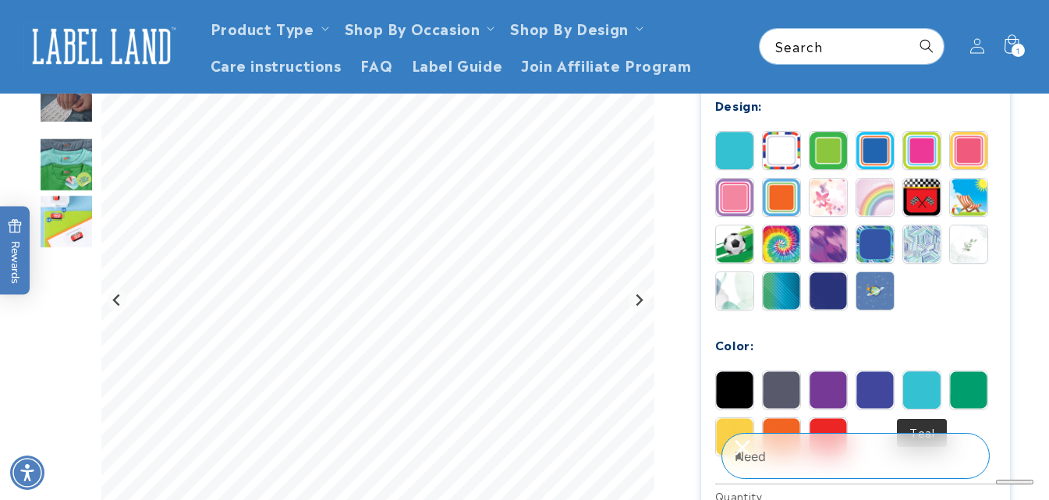
click at [916, 386] on img at bounding box center [921, 389] width 37 height 37
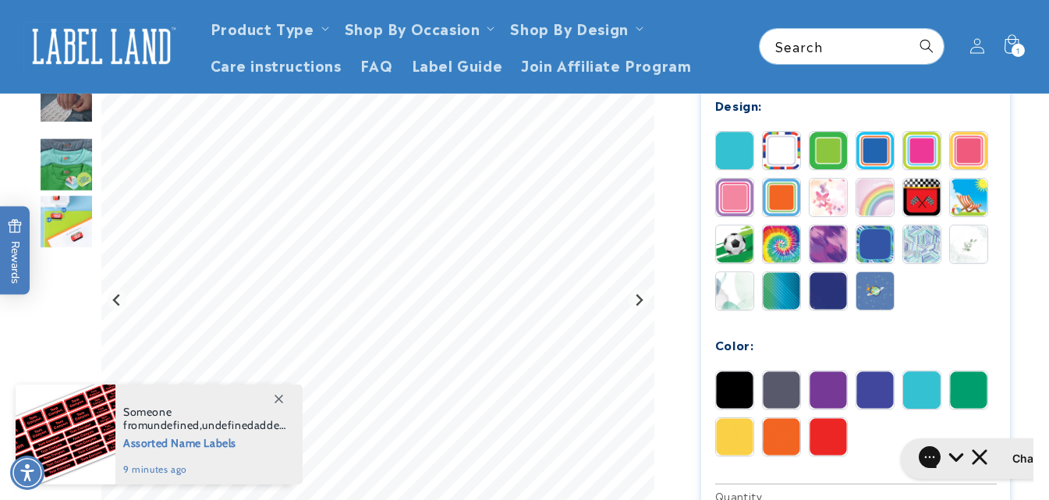
click at [773, 246] on img at bounding box center [781, 243] width 37 height 37
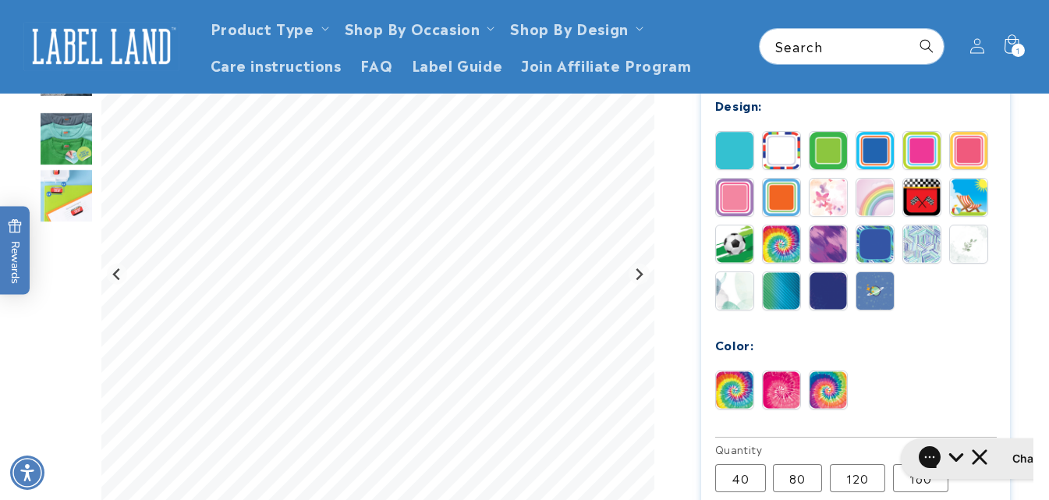
click at [721, 196] on img at bounding box center [734, 197] width 37 height 37
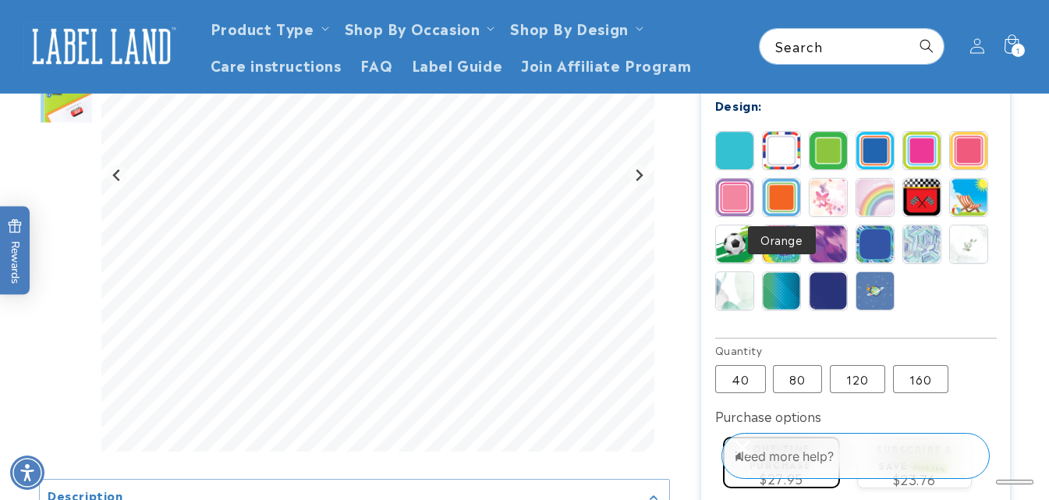
click at [780, 194] on img at bounding box center [781, 197] width 37 height 37
click at [821, 200] on img at bounding box center [827, 197] width 37 height 37
click at [869, 202] on img at bounding box center [874, 197] width 37 height 37
click at [908, 193] on img at bounding box center [921, 197] width 37 height 37
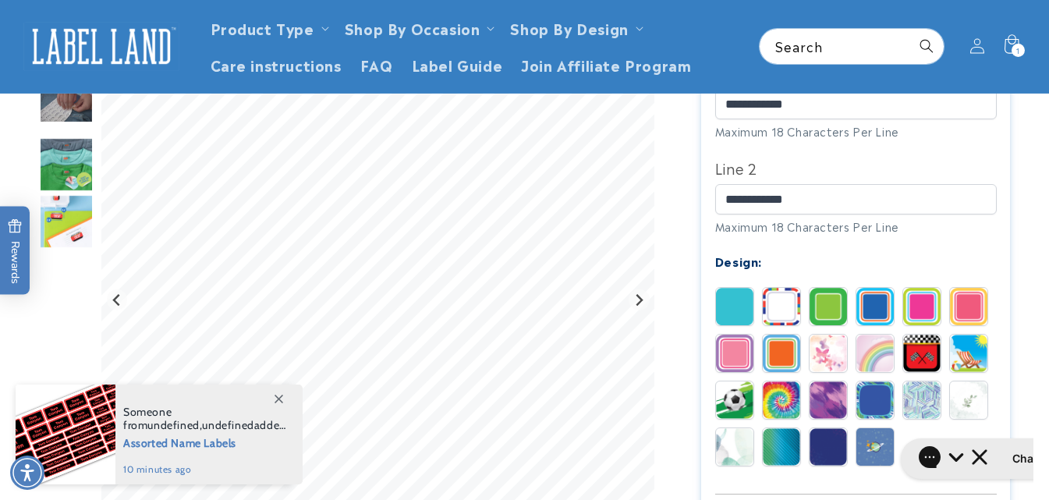
scroll to position [465, 0]
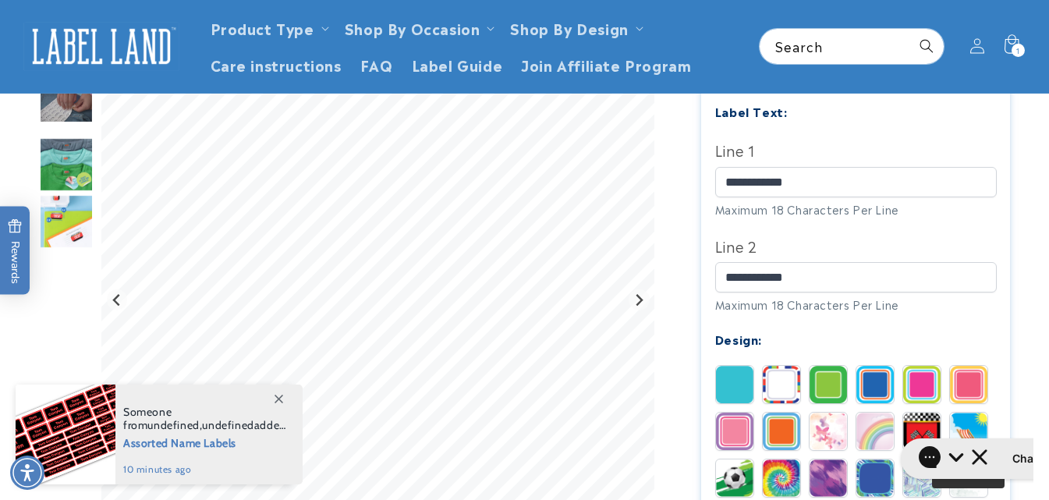
click at [969, 423] on img at bounding box center [968, 430] width 37 height 37
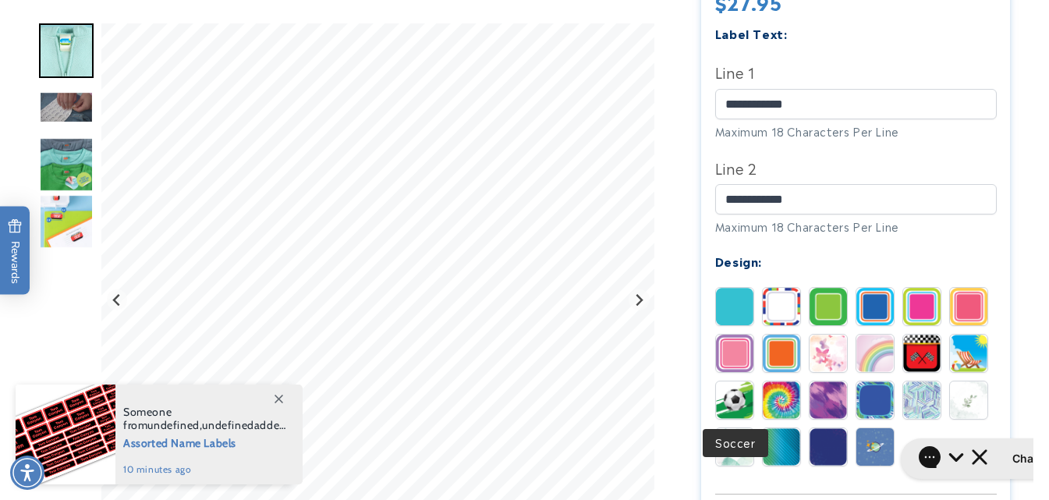
click at [736, 399] on img at bounding box center [734, 399] width 37 height 37
click at [734, 307] on img at bounding box center [734, 306] width 37 height 37
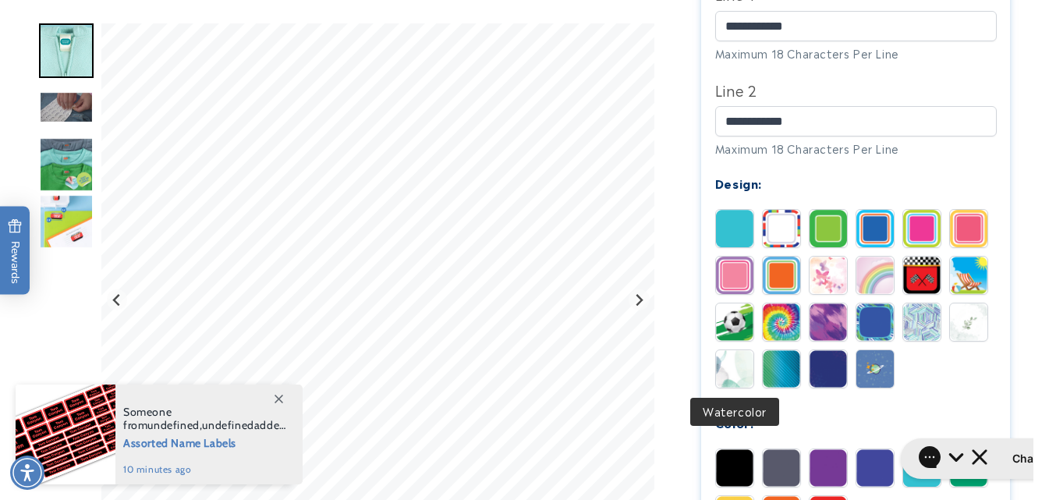
scroll to position [699, 0]
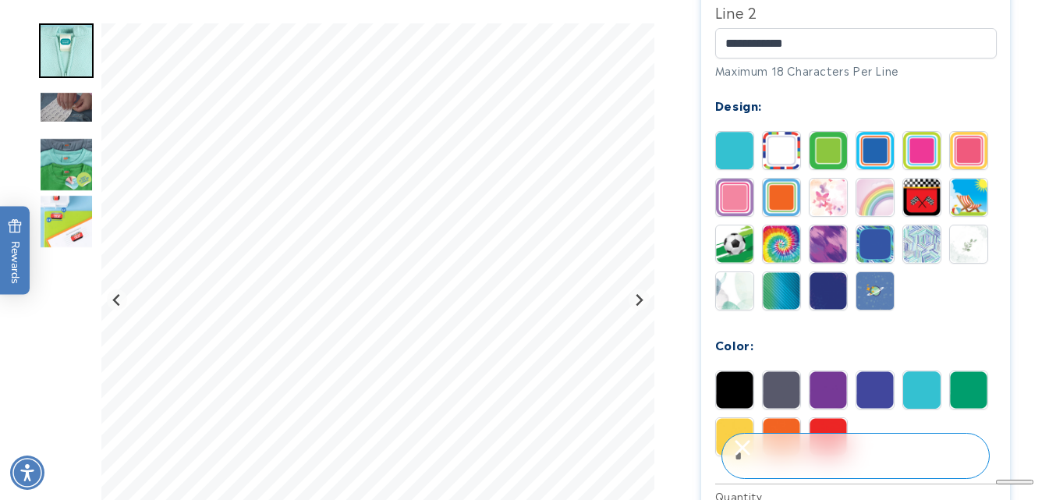
click at [822, 389] on img at bounding box center [827, 389] width 37 height 37
click at [881, 389] on img at bounding box center [874, 389] width 37 height 37
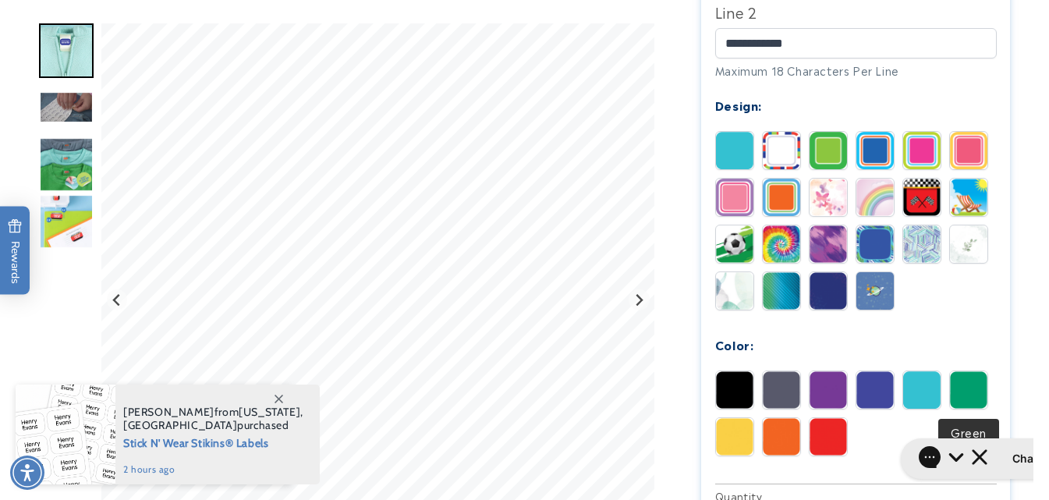
click at [982, 393] on img at bounding box center [968, 389] width 37 height 37
click at [915, 394] on img at bounding box center [921, 389] width 37 height 37
click at [957, 391] on img at bounding box center [968, 389] width 37 height 37
click at [922, 394] on img at bounding box center [921, 389] width 37 height 37
click at [958, 391] on img at bounding box center [968, 389] width 37 height 37
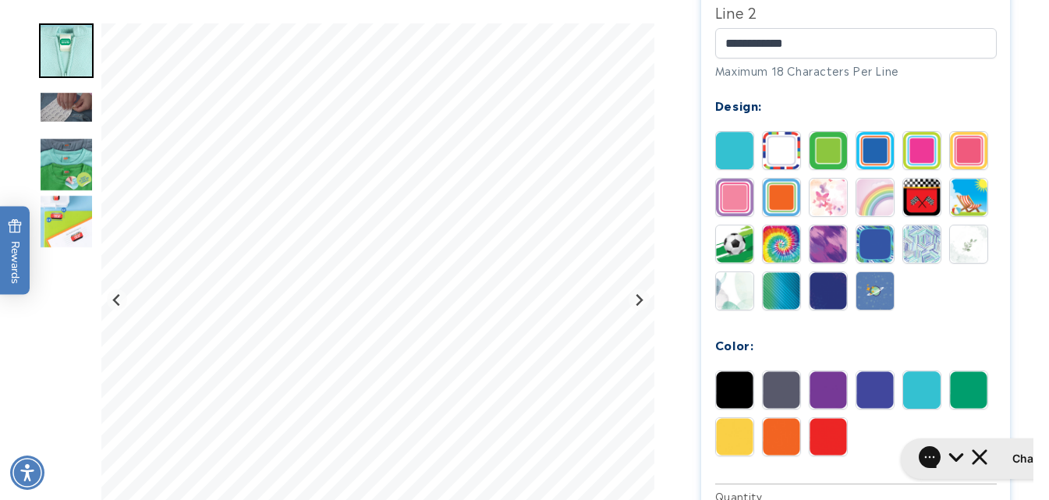
click at [919, 394] on img at bounding box center [921, 389] width 37 height 37
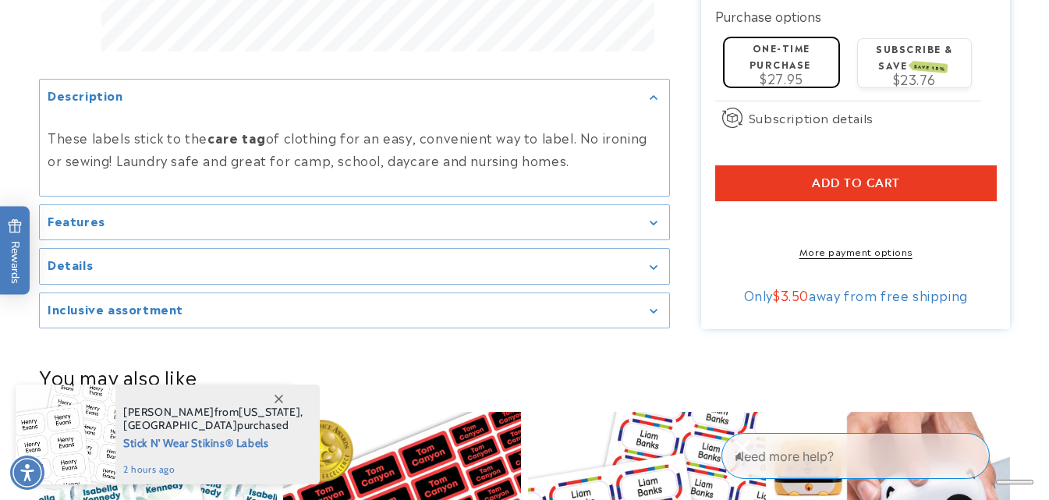
scroll to position [1323, 0]
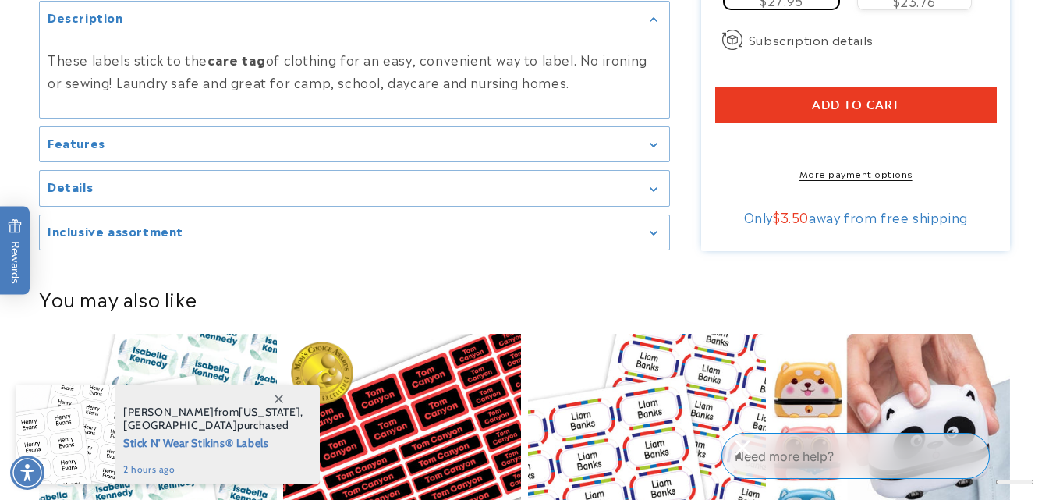
click at [656, 239] on div "Inclusive assortment" at bounding box center [355, 233] width 614 height 12
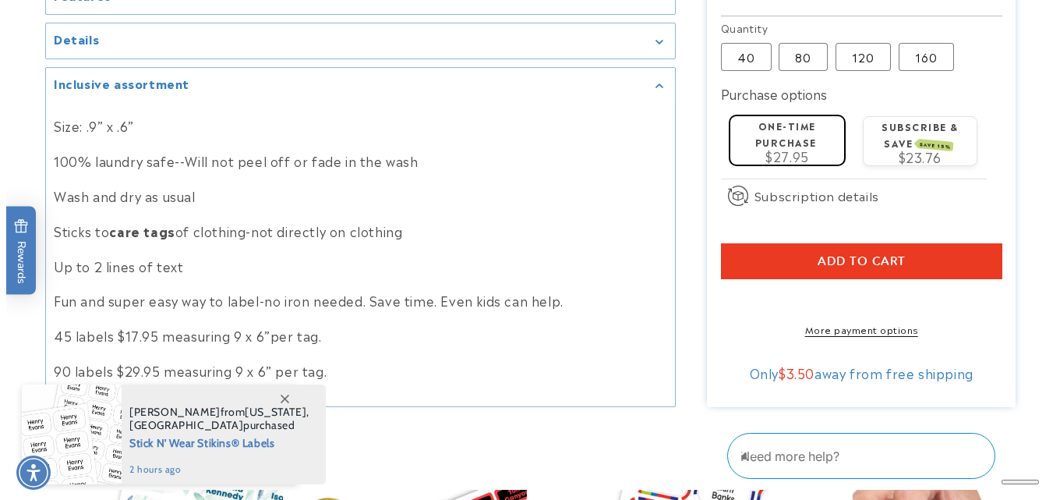
scroll to position [1245, 0]
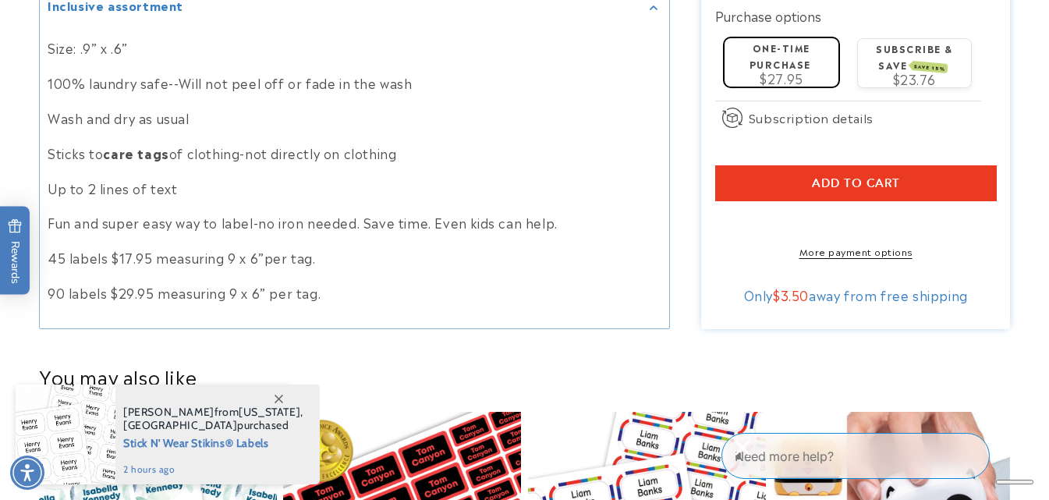
click at [759, 179] on button "Add to cart" at bounding box center [855, 183] width 281 height 36
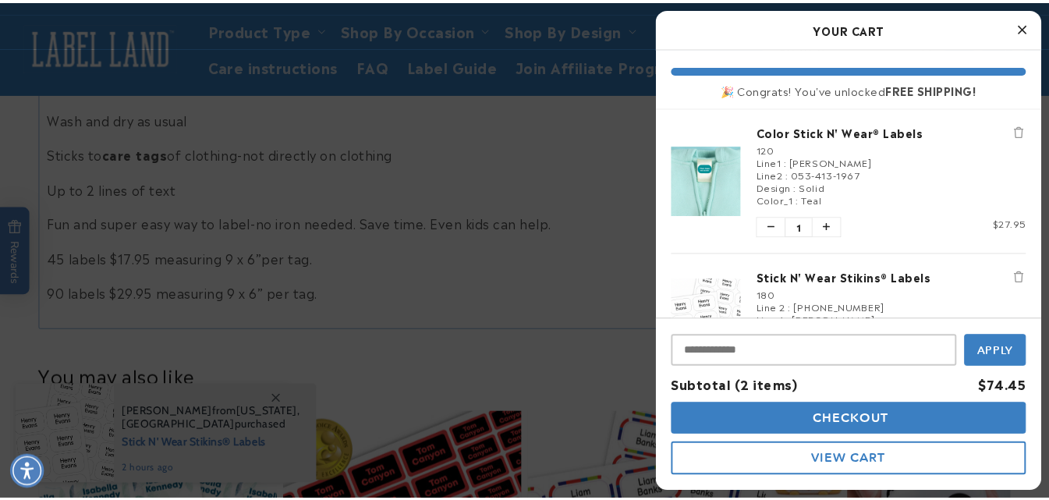
scroll to position [78, 0]
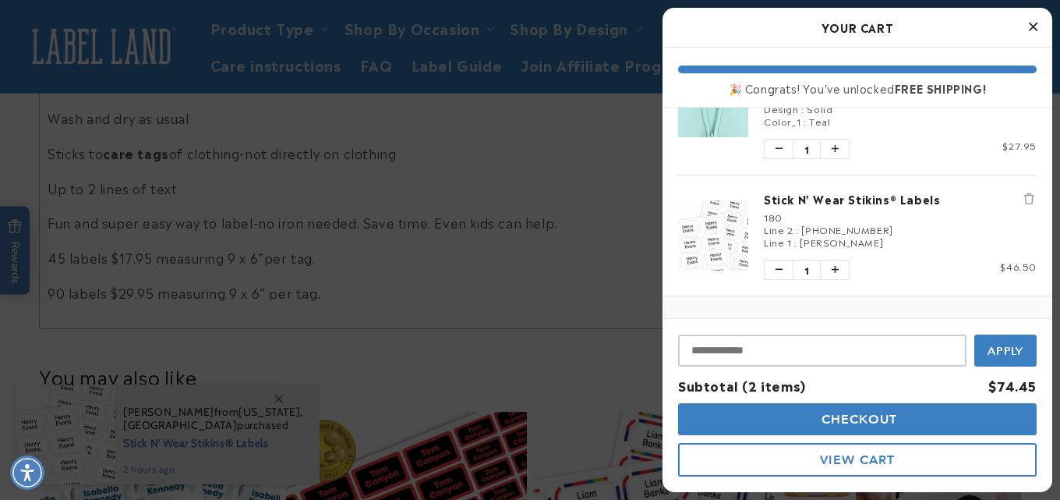
click at [724, 248] on img "product" at bounding box center [713, 235] width 70 height 70
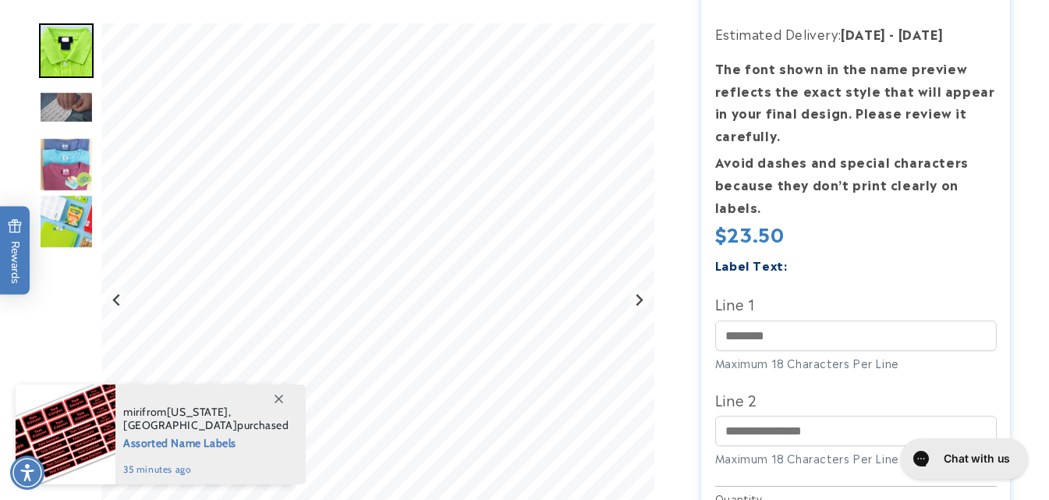
scroll to position [468, 0]
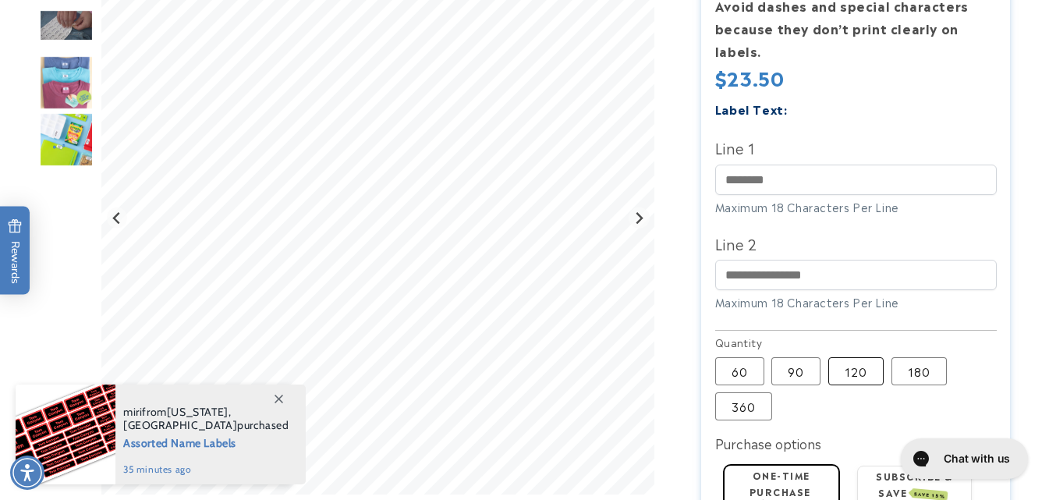
click at [867, 371] on label "120 Variant sold out or unavailable" at bounding box center [855, 371] width 55 height 28
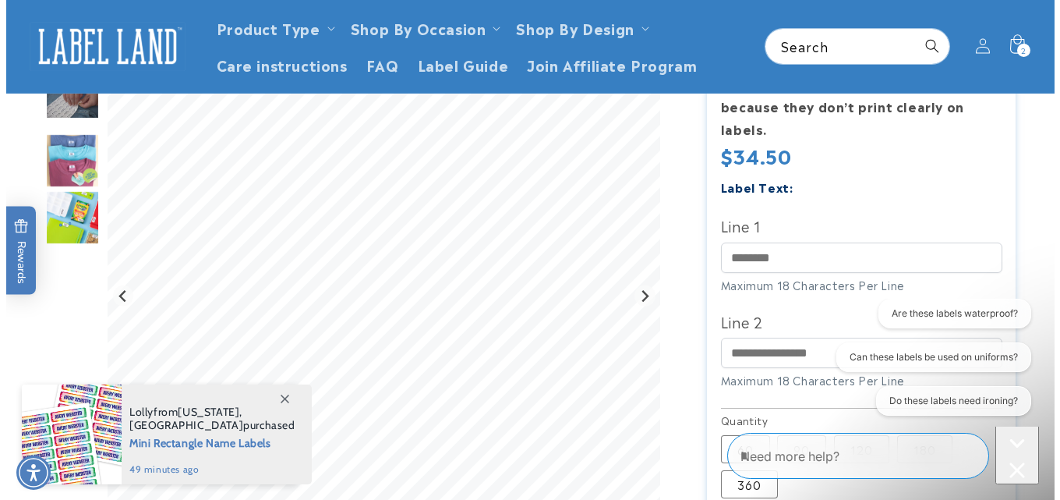
scroll to position [156, 0]
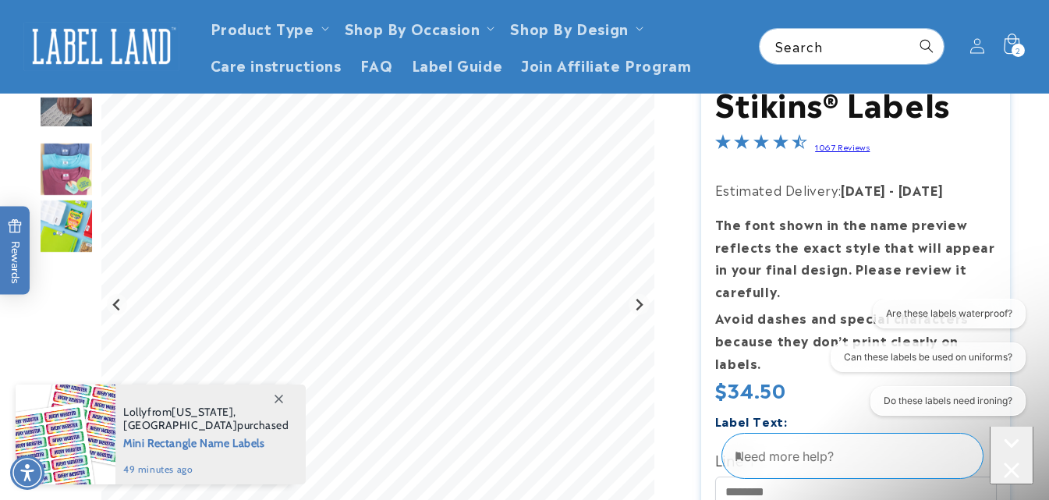
click at [1008, 44] on icon at bounding box center [1011, 46] width 37 height 37
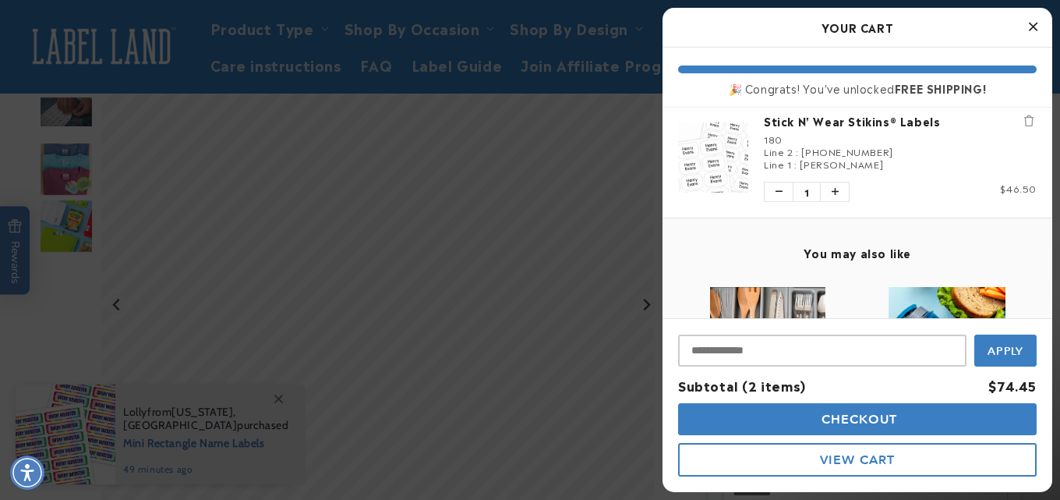
click at [1025, 117] on icon "Remove Stick N' Wear Stikins® Labels" at bounding box center [1029, 120] width 9 height 11
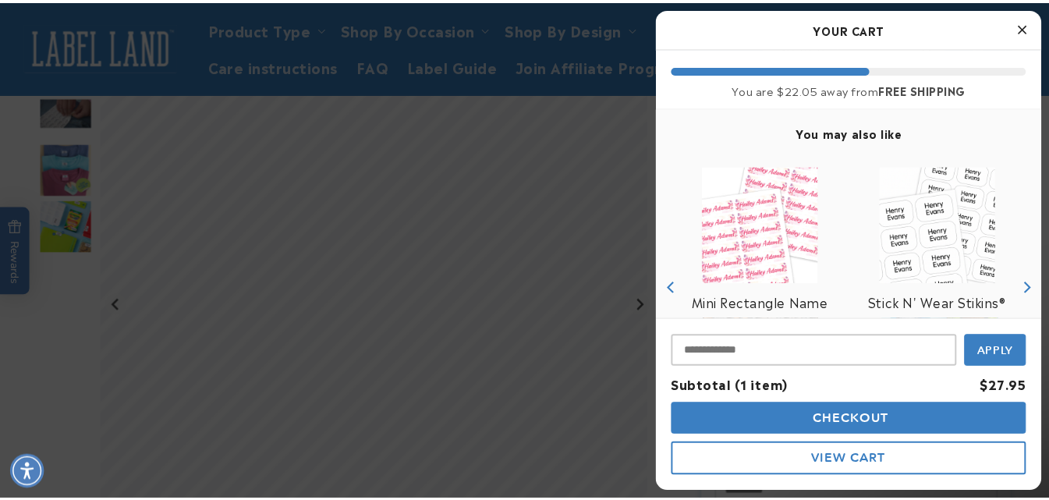
scroll to position [0, 0]
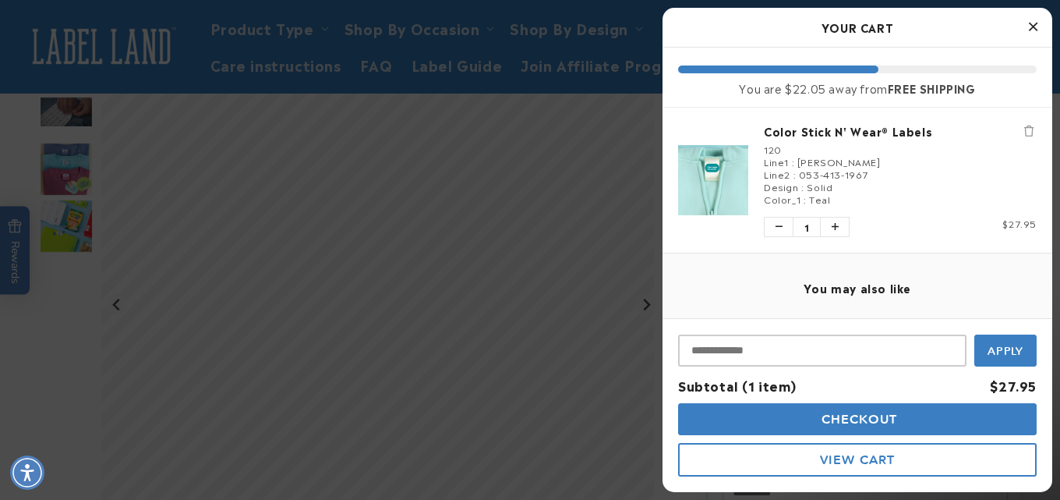
click at [835, 132] on link "Color Stick N' Wear® Labels" at bounding box center [900, 131] width 273 height 16
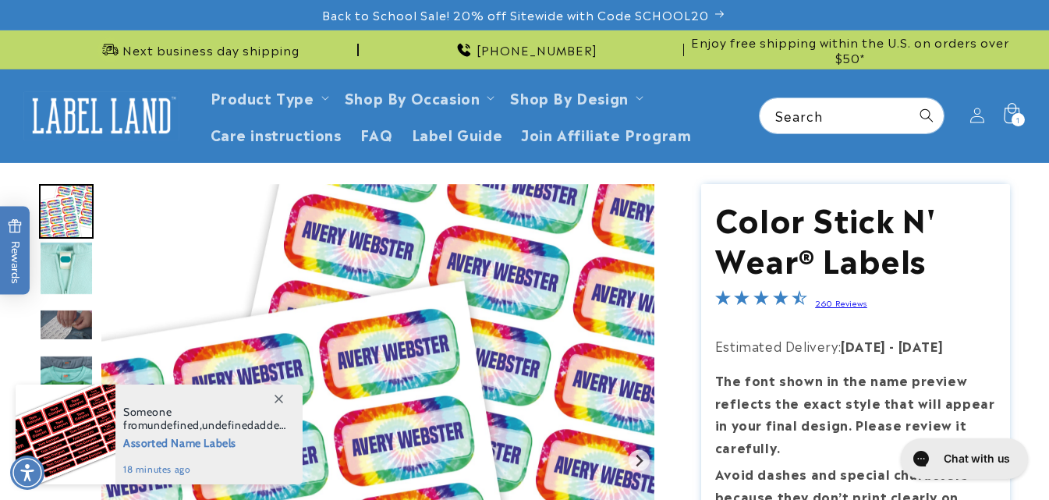
click at [1010, 110] on icon at bounding box center [1011, 115] width 37 height 37
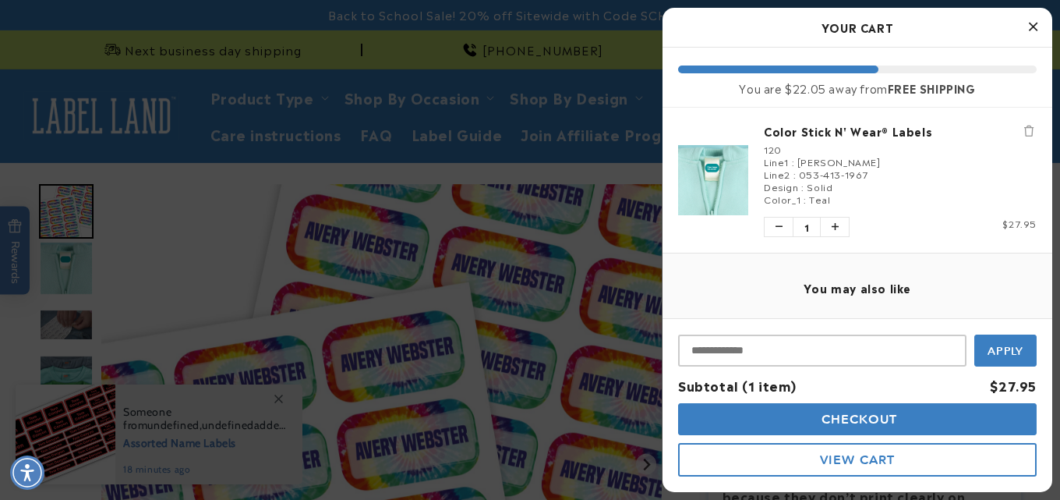
click at [481, 16] on div at bounding box center [530, 250] width 1060 height 500
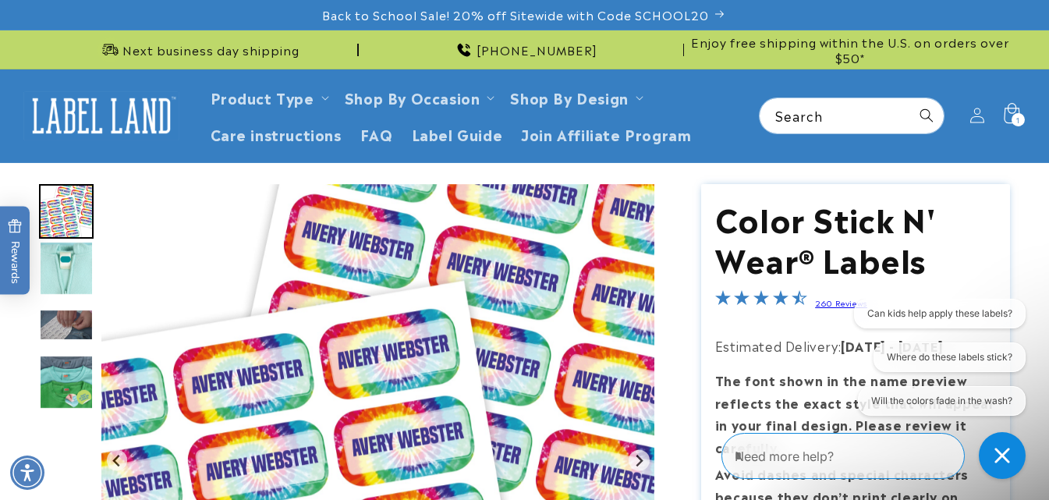
click at [1003, 111] on icon at bounding box center [1011, 115] width 37 height 37
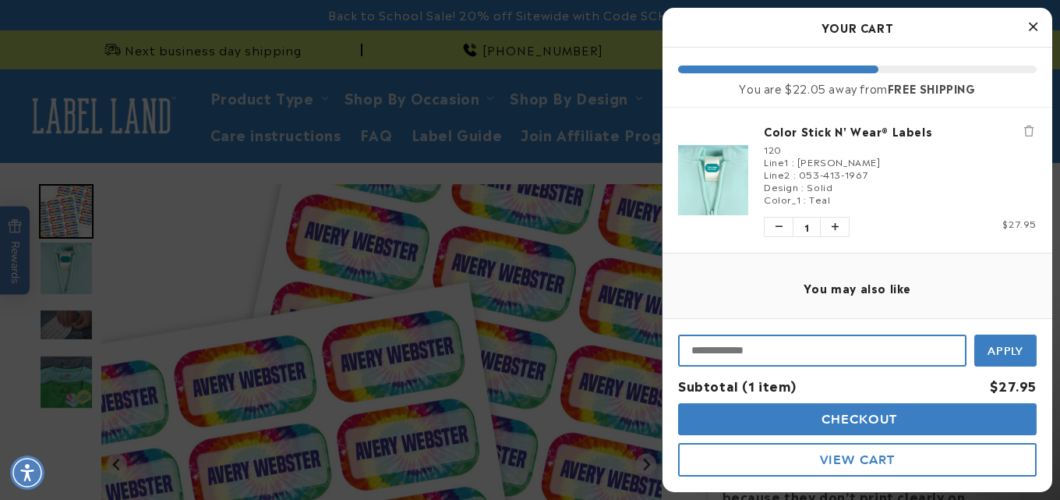
click at [784, 351] on input "Input Discount" at bounding box center [822, 350] width 288 height 32
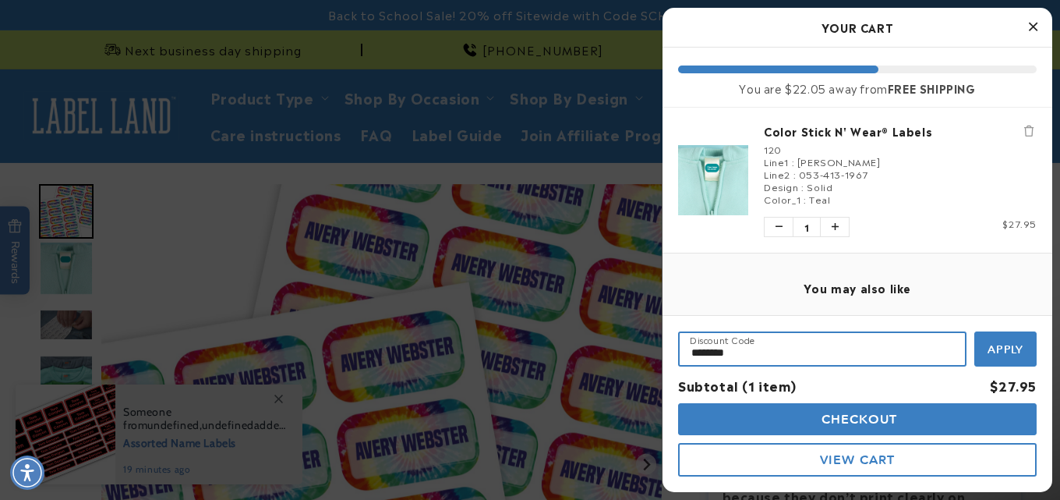
type input "********"
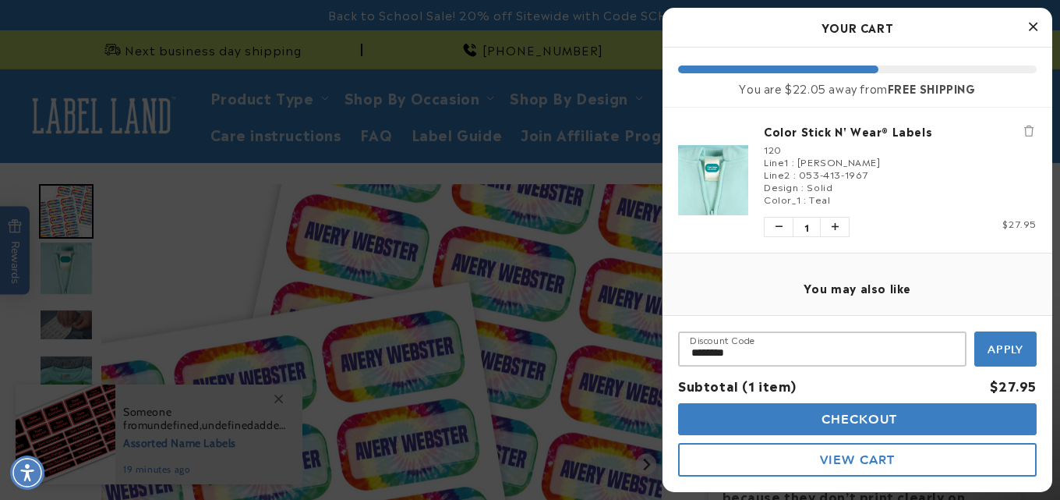
click at [1003, 342] on span "Apply" at bounding box center [1006, 349] width 37 height 14
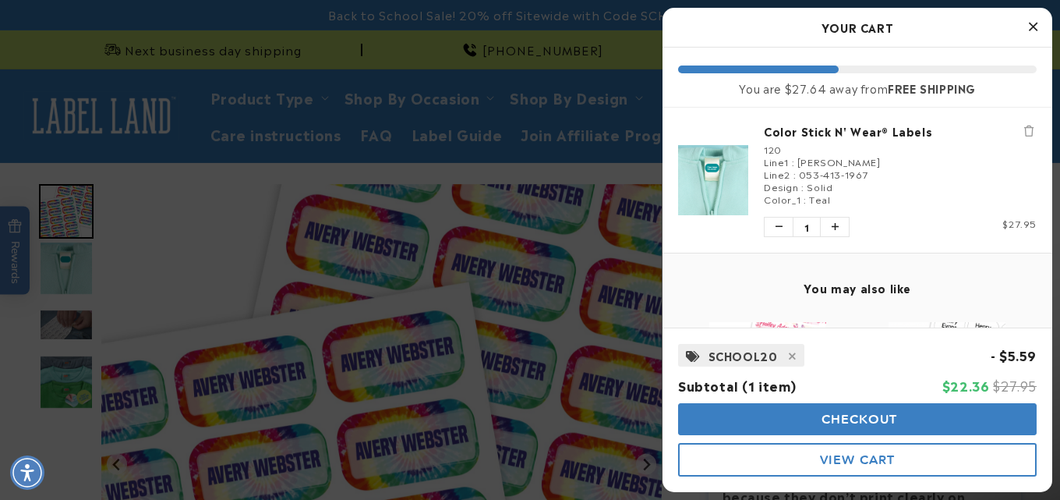
click at [900, 420] on button "Checkout" at bounding box center [857, 419] width 359 height 32
